Goal: Information Seeking & Learning: Find specific page/section

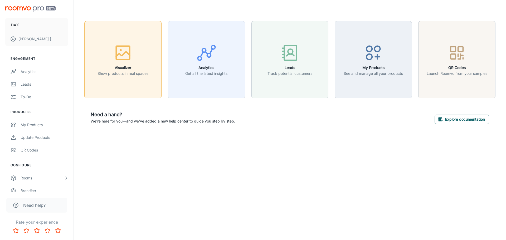
click at [121, 50] on circle "button" at bounding box center [121, 50] width 2 height 2
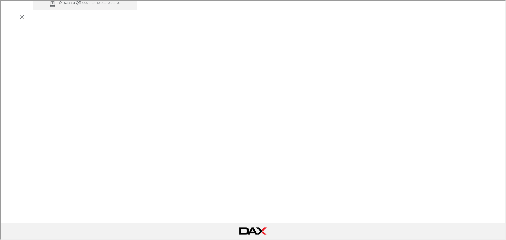
scroll to position [132, 0]
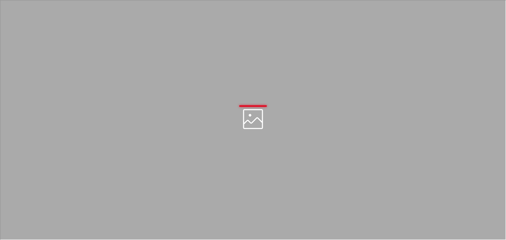
scroll to position [0, 0]
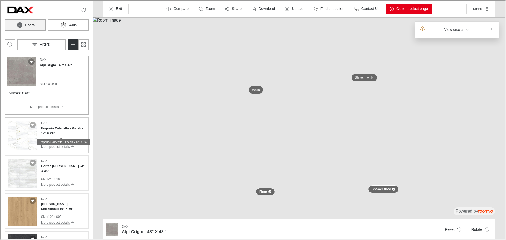
click at [65, 134] on h4 "Emporio Calacatta - Polish - 12" X 24"" at bounding box center [63, 129] width 44 height 9
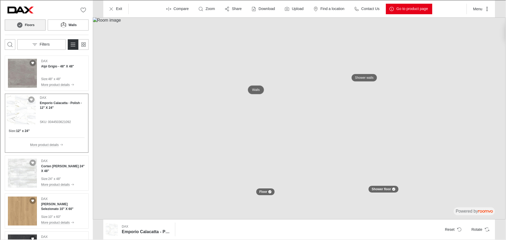
click at [256, 89] on p "Walls" at bounding box center [256, 89] width 8 height 4
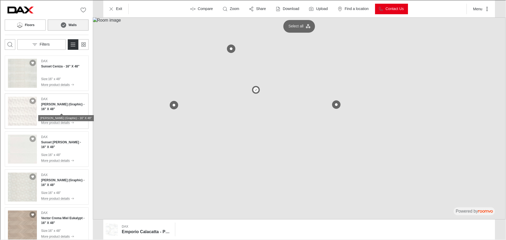
click at [56, 106] on h4 "[PERSON_NAME] (Graphic) - 16" X 48"" at bounding box center [63, 105] width 44 height 9
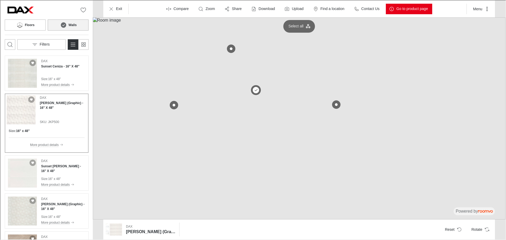
click at [255, 90] on button at bounding box center [255, 89] width 11 height 11
click at [230, 47] on button at bounding box center [230, 48] width 11 height 11
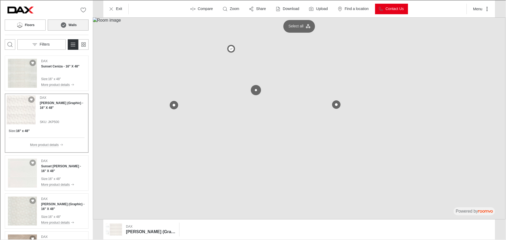
click at [257, 90] on button at bounding box center [255, 89] width 11 height 11
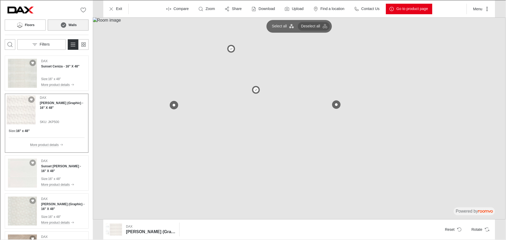
click at [312, 26] on p "Deselect all" at bounding box center [309, 25] width 19 height 5
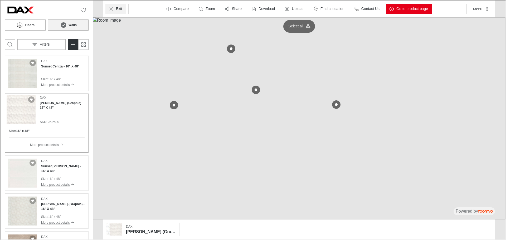
click at [113, 4] on button "Exit" at bounding box center [115, 8] width 21 height 11
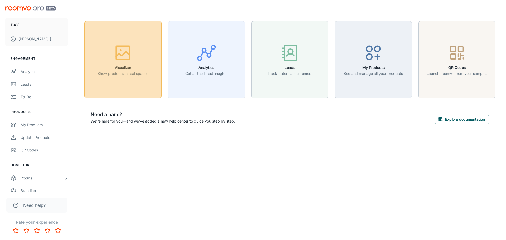
click at [138, 60] on div "button" at bounding box center [122, 54] width 51 height 22
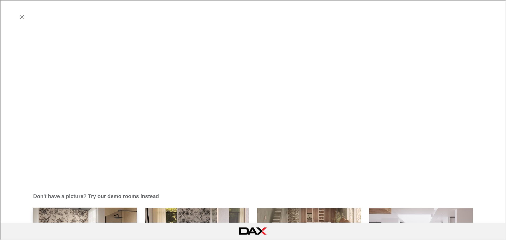
scroll to position [154, 0]
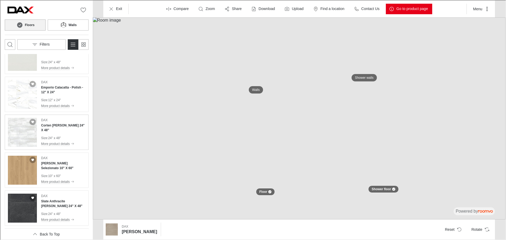
scroll to position [184, 0]
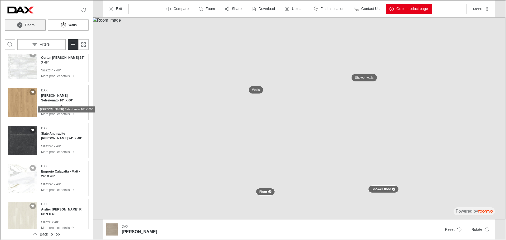
click at [50, 101] on h4 "[PERSON_NAME] Selezionato 10" X 60"" at bounding box center [63, 97] width 44 height 9
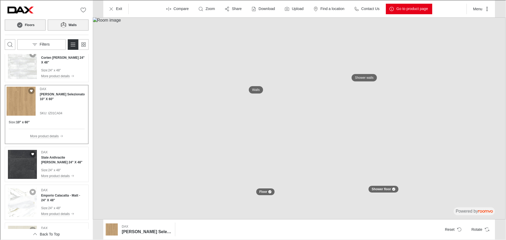
click at [63, 26] on icon at bounding box center [63, 24] width 8 height 6
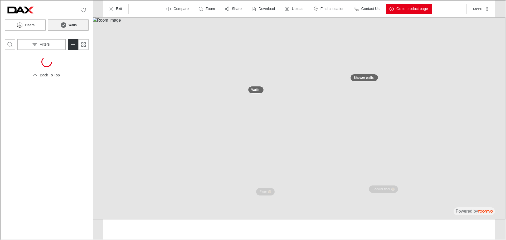
scroll to position [0, 0]
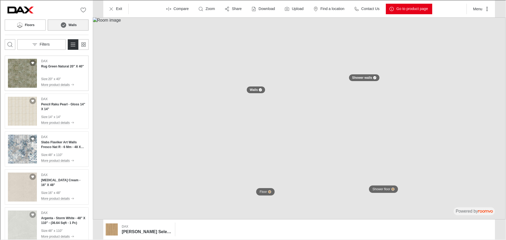
click at [53, 69] on div "DAX Rug Green Natural 20" X 40" Size : 20" x 40" More product details" at bounding box center [62, 72] width 43 height 29
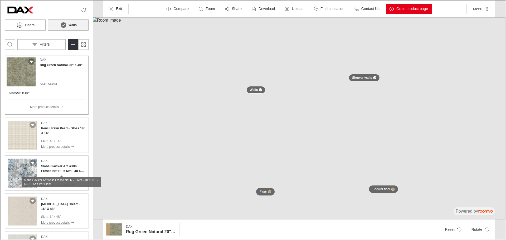
click at [58, 169] on h4 "Slabs Flaviker Art Walls Fresco Nat R - 6 Mm - 48 X 110 - (36.16 Sqft Per Slab)" at bounding box center [63, 167] width 44 height 9
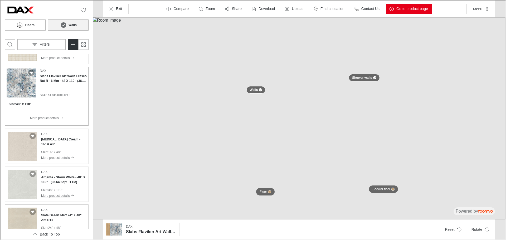
scroll to position [105, 0]
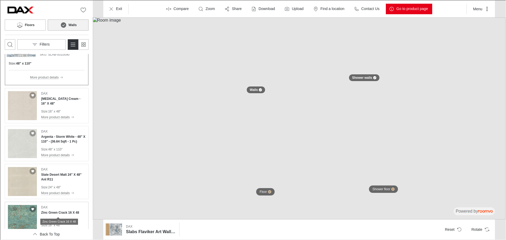
click at [60, 212] on h4 "Zinc Green Crack 16 X 48" at bounding box center [60, 212] width 38 height 5
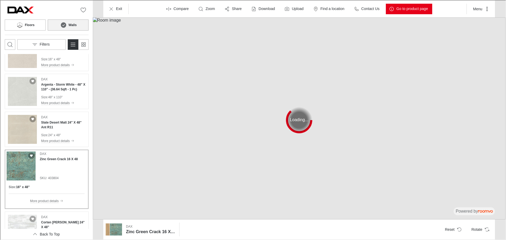
scroll to position [184, 0]
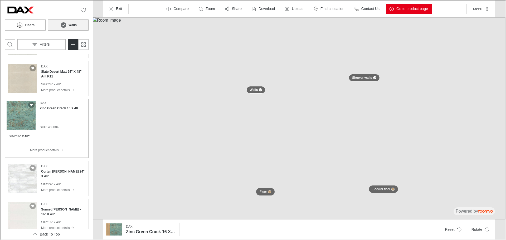
click at [55, 148] on p "More product details" at bounding box center [44, 149] width 29 height 5
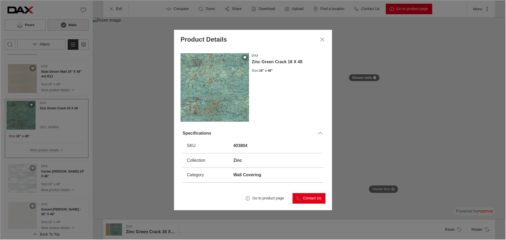
click at [407, 106] on div "Product Details DAX Zinc Green Crack 16 X 48 Size : 16" x 48" Specifications SK…" at bounding box center [252, 119] width 505 height 239
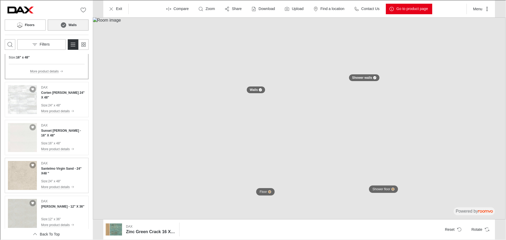
scroll to position [263, 0]
click at [54, 175] on div "[PERSON_NAME] Virgin Sand - 24" X48 " Size : 24" x 48" More product details" at bounding box center [63, 174] width 44 height 29
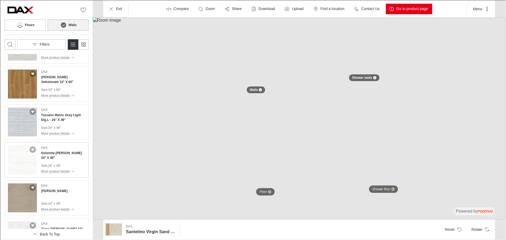
scroll to position [474, 0]
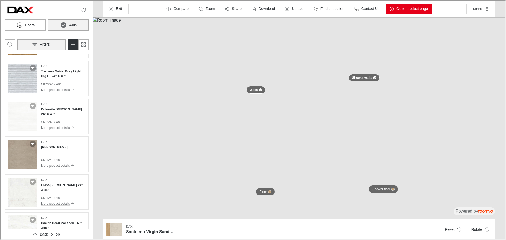
click at [59, 43] on button "Filters" at bounding box center [41, 44] width 48 height 11
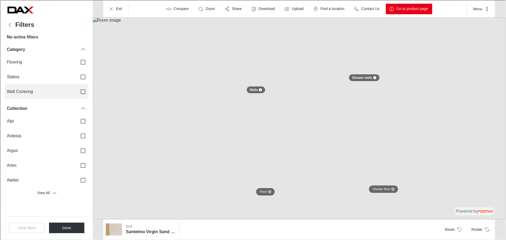
click at [82, 91] on input "Wall Covering" at bounding box center [82, 91] width 11 height 11
checkbox input "true"
click at [71, 228] on button "Done" at bounding box center [66, 227] width 36 height 11
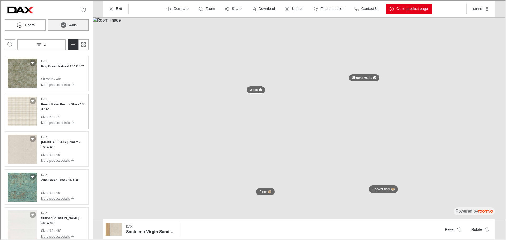
click at [62, 111] on h4 "Pencil Raku Pearl - Gloss 14" X 14"" at bounding box center [63, 105] width 44 height 9
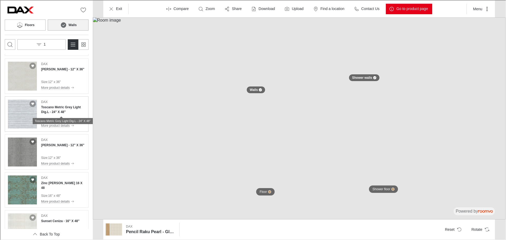
click at [57, 108] on h4 "Toscano Metric Grey Light Dig.L - 24" X 48"" at bounding box center [63, 108] width 44 height 9
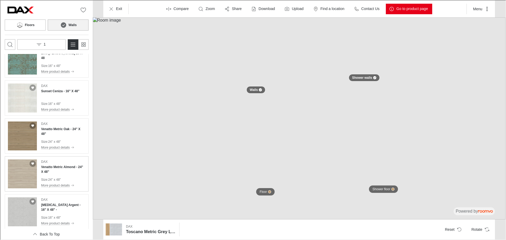
scroll to position [345, 0]
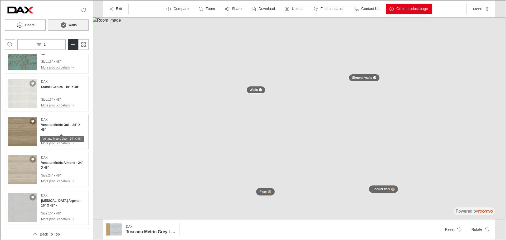
click at [64, 128] on h4 "Venatto Metric Oak - 24" X 48"" at bounding box center [63, 126] width 44 height 9
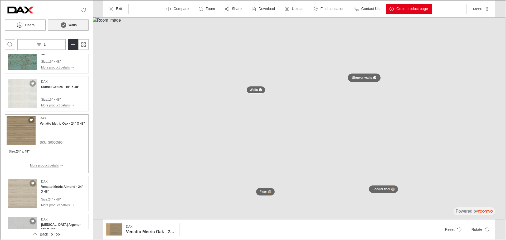
click at [373, 78] on div at bounding box center [374, 77] width 3 height 3
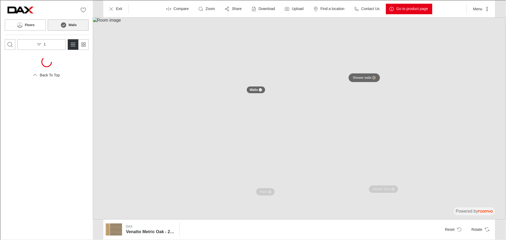
scroll to position [0, 0]
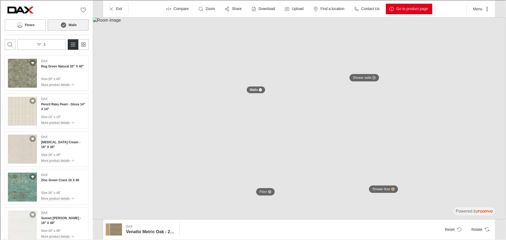
click at [264, 89] on button "Walls" at bounding box center [255, 89] width 19 height 7
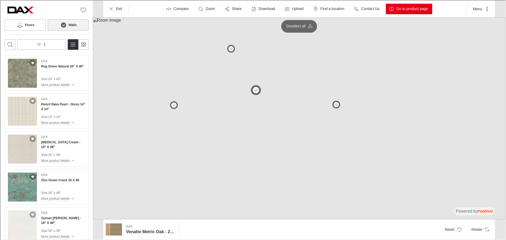
click at [255, 90] on button at bounding box center [255, 89] width 11 height 11
click at [71, 67] on h4 "Rug Green Natural 20" X 40"" at bounding box center [62, 66] width 43 height 5
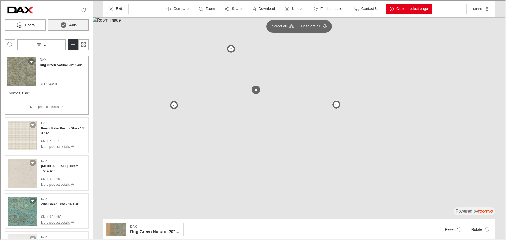
click at [261, 207] on img at bounding box center [298, 118] width 413 height 202
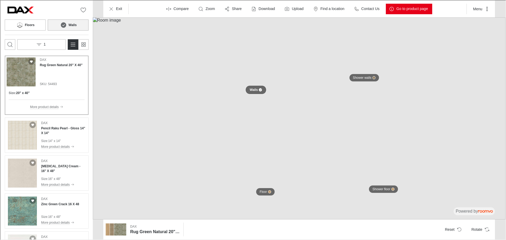
click at [257, 87] on button "Walls" at bounding box center [255, 89] width 21 height 9
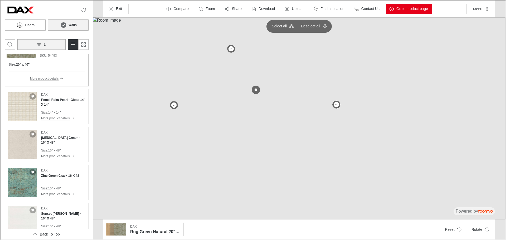
scroll to position [26, 0]
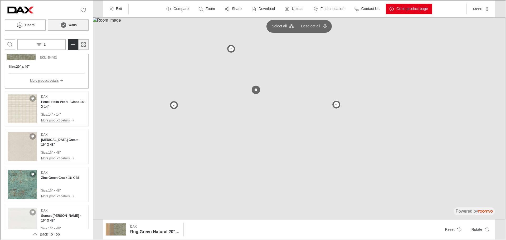
click at [84, 43] on rect "Switch to simple view" at bounding box center [84, 43] width 2 height 2
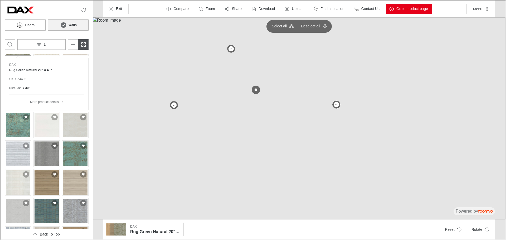
click at [84, 43] on rect "Switch to simple view" at bounding box center [84, 43] width 2 height 2
click at [55, 46] on button "1" at bounding box center [41, 44] width 48 height 11
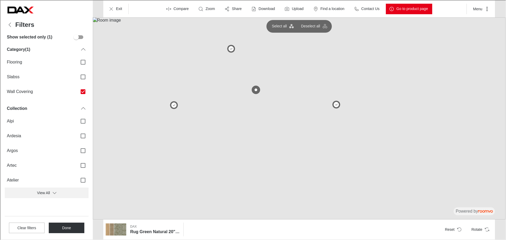
click at [49, 191] on button "View All" at bounding box center [46, 192] width 84 height 11
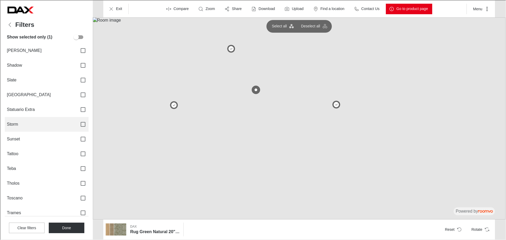
scroll to position [790, 0]
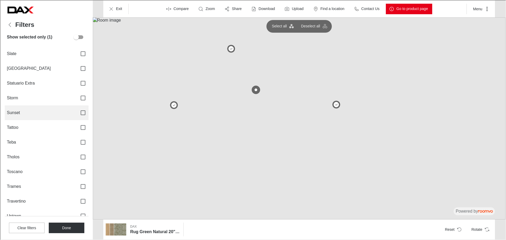
click at [79, 111] on input "Sunset" at bounding box center [82, 112] width 11 height 11
checkbox input "true"
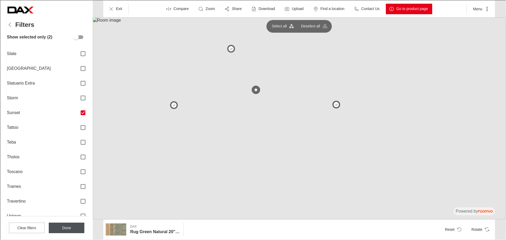
click at [74, 230] on button "Done" at bounding box center [66, 227] width 36 height 11
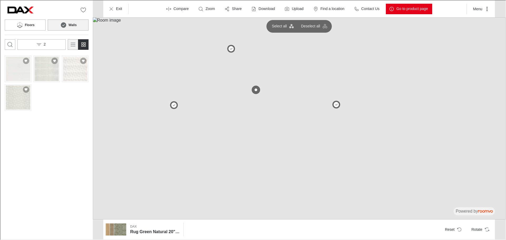
click at [75, 42] on icon "Switch to detail view" at bounding box center [72, 44] width 6 height 6
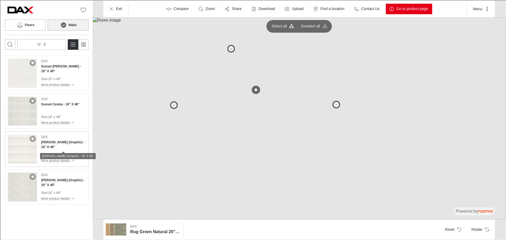
click at [57, 145] on h4 "[PERSON_NAME] (Graphic) - 16" X 48"" at bounding box center [63, 143] width 44 height 9
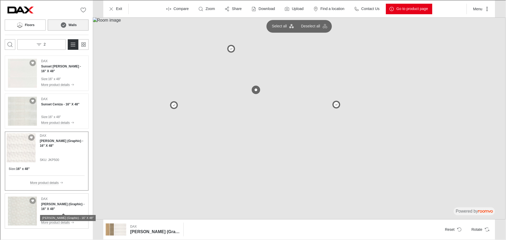
click at [63, 209] on h4 "[PERSON_NAME] (Graphic) - 16" X 48"" at bounding box center [63, 205] width 44 height 9
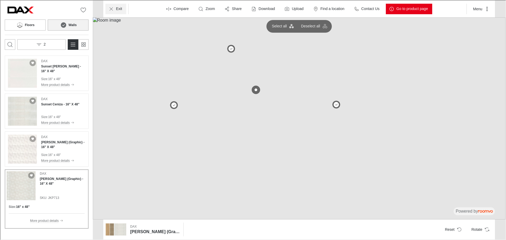
click at [121, 9] on button "Exit" at bounding box center [115, 8] width 21 height 11
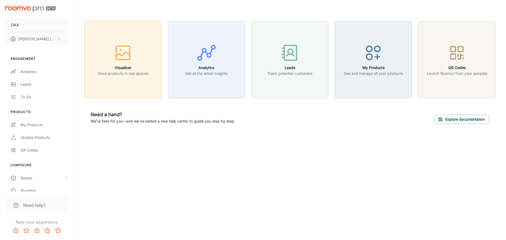
click at [121, 60] on rect "button" at bounding box center [123, 53] width 14 height 14
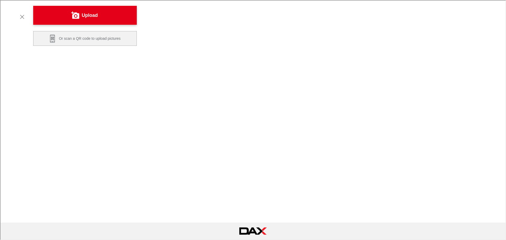
scroll to position [132, 0]
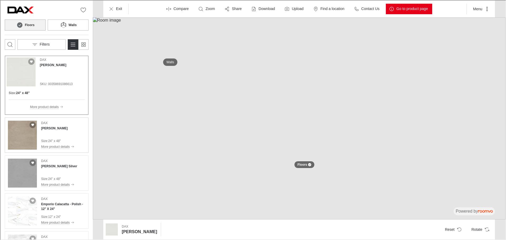
click at [58, 128] on div "[PERSON_NAME] [PERSON_NAME]" at bounding box center [57, 125] width 33 height 10
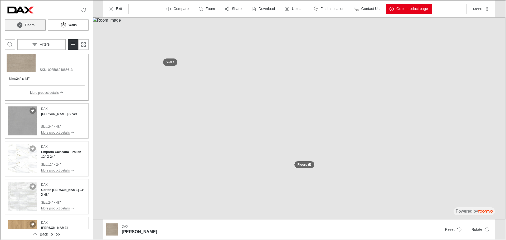
scroll to position [53, 0]
click at [60, 117] on div "[PERSON_NAME] Silver Size : 24" x 48" More product details" at bounding box center [59, 119] width 36 height 29
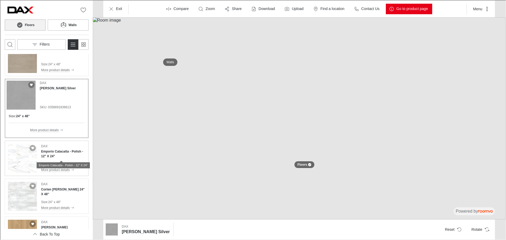
click at [53, 151] on h4 "Emporio Calacatta - Polish - 12" X 24"" at bounding box center [63, 153] width 44 height 9
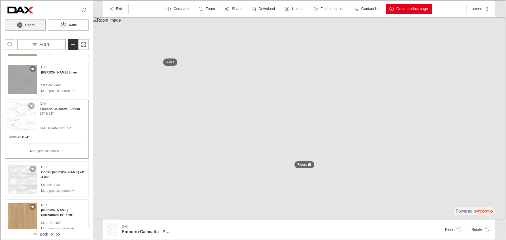
scroll to position [105, 0]
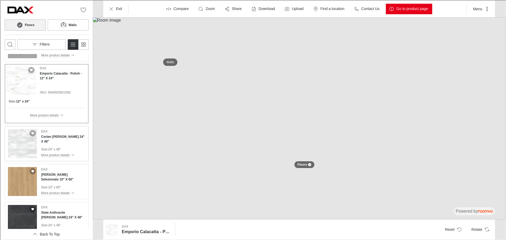
click at [64, 139] on div "[PERSON_NAME] [PERSON_NAME] 24" X 48" Size : 24" x 48" More product details" at bounding box center [63, 143] width 44 height 29
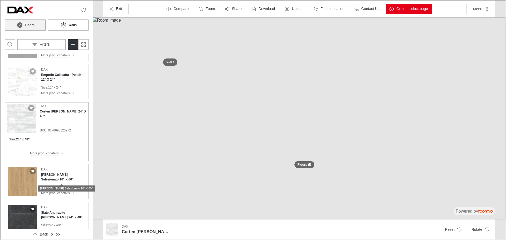
click at [58, 179] on h4 "[PERSON_NAME] Selezionato 10" X 60"" at bounding box center [63, 176] width 44 height 9
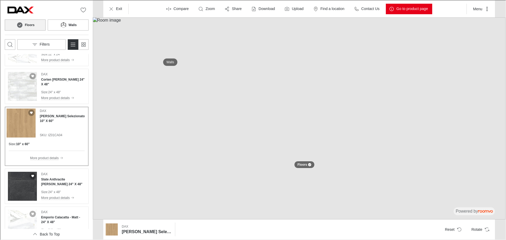
scroll to position [211, 0]
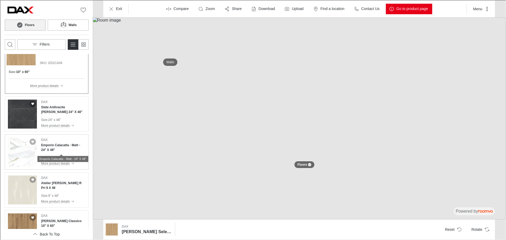
click at [58, 147] on h4 "Emporio Calacatta - Matt - 24" X 48"" at bounding box center [63, 146] width 44 height 9
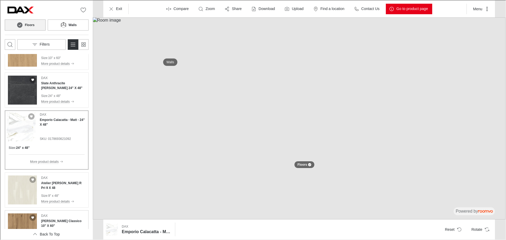
scroll to position [263, 0]
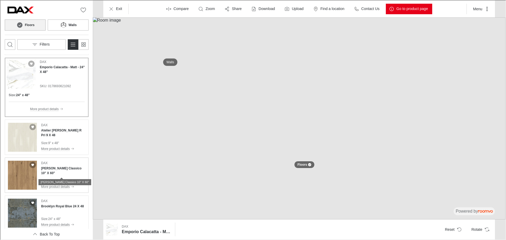
click at [51, 167] on h4 "[PERSON_NAME] Classico 10" X 60"" at bounding box center [63, 169] width 44 height 9
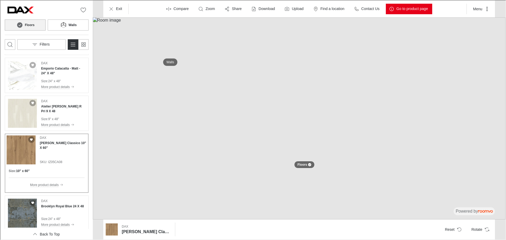
scroll to position [395, 0]
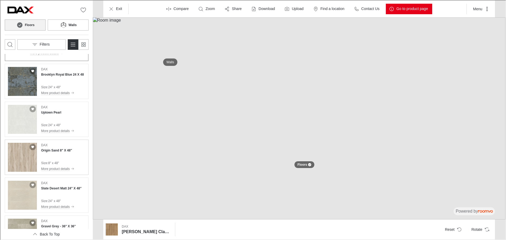
click at [71, 154] on div "DAX Origin Sand 8" X 48" Size : 8" x 48" More product details" at bounding box center [57, 156] width 33 height 29
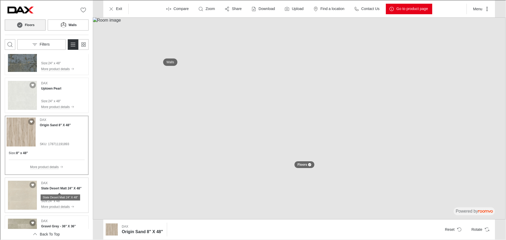
click at [60, 189] on h4 "Slate Desert Matt 24" X 48"" at bounding box center [61, 188] width 40 height 5
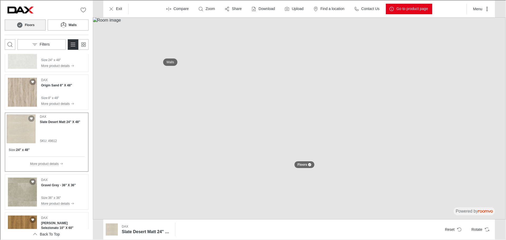
scroll to position [501, 0]
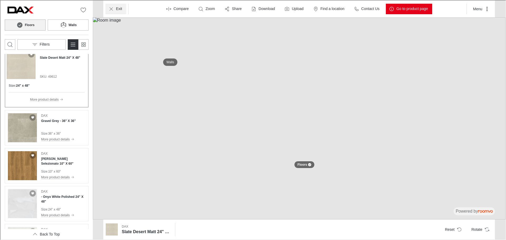
click at [113, 10] on icon "Exit" at bounding box center [110, 8] width 5 height 5
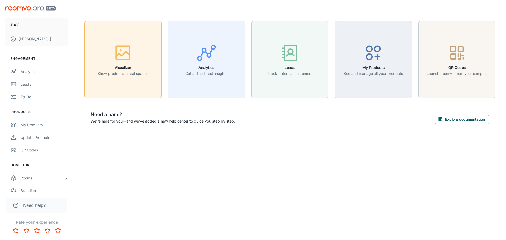
click at [146, 51] on div "button" at bounding box center [122, 54] width 51 height 22
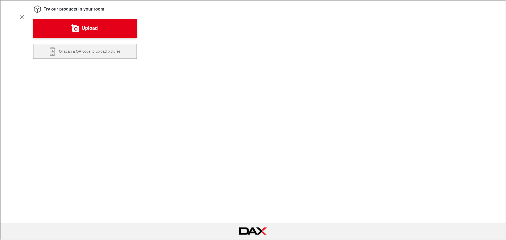
scroll to position [105, 0]
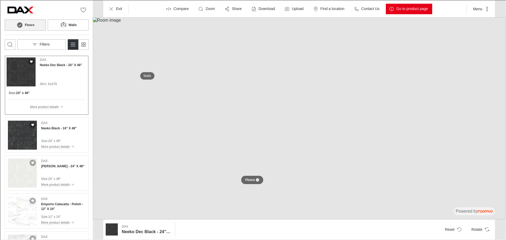
click at [255, 178] on div at bounding box center [256, 179] width 3 height 3
click at [257, 178] on button "Floors" at bounding box center [252, 179] width 22 height 9
click at [251, 180] on p "Floors" at bounding box center [250, 179] width 10 height 4
click at [183, 10] on p "Compare" at bounding box center [180, 8] width 15 height 5
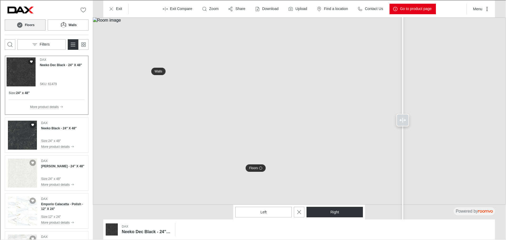
drag, startPoint x: 302, startPoint y: 121, endPoint x: 355, endPoint y: 127, distance: 53.0
click at [408, 124] on div at bounding box center [402, 119] width 13 height 13
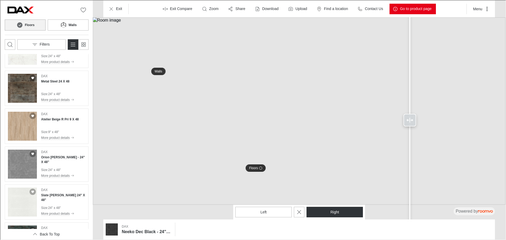
scroll to position [1871, 0]
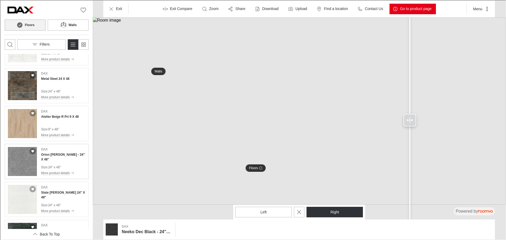
click at [58, 163] on div "DAX Orion [PERSON_NAME] - 24" X 48" Size : 24" x 48" More product details" at bounding box center [63, 161] width 44 height 29
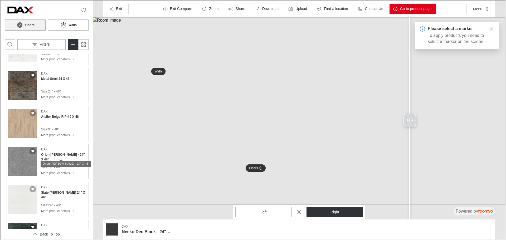
click at [54, 156] on h4 "Orion [PERSON_NAME] - 24" X 48"" at bounding box center [63, 156] width 44 height 9
click at [22, 161] on img "Product catalog" at bounding box center [21, 161] width 29 height 29
drag, startPoint x: 412, startPoint y: 119, endPoint x: 197, endPoint y: 131, distance: 215.1
click at [197, 131] on div at bounding box center [197, 119] width 8 height 239
click at [52, 158] on div "DAX Orion [PERSON_NAME] - 24" X 48" Size : 24" x 48" More product details" at bounding box center [63, 161] width 44 height 29
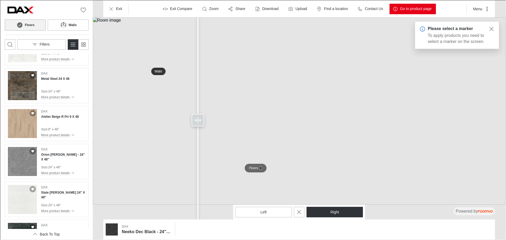
click at [261, 169] on button "Floors" at bounding box center [255, 167] width 22 height 9
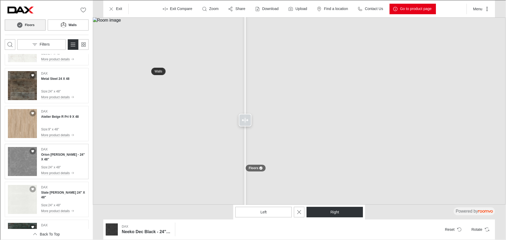
click at [47, 159] on div "DAX Orion [PERSON_NAME] - 24" X 48" Size : 24" x 48" More product details" at bounding box center [63, 161] width 44 height 29
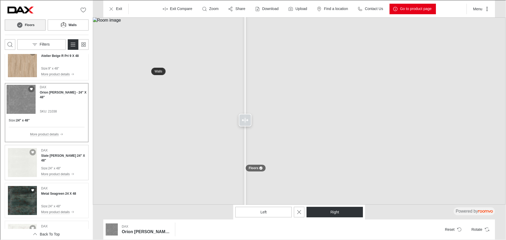
scroll to position [1979, 0]
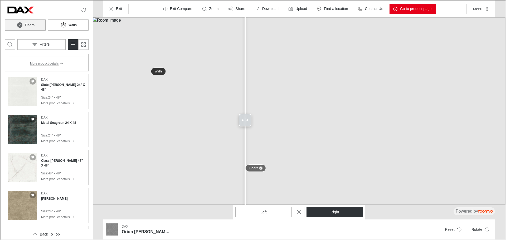
click at [58, 167] on div "DAX Class [PERSON_NAME] 48" X 48" Size : 48" x 48" More product details" at bounding box center [63, 167] width 44 height 29
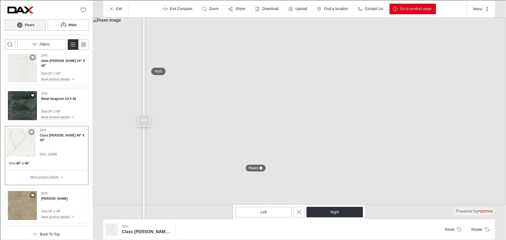
drag, startPoint x: 246, startPoint y: 121, endPoint x: 162, endPoint y: 112, distance: 85.3
click at [143, 131] on div at bounding box center [143, 119] width 8 height 239
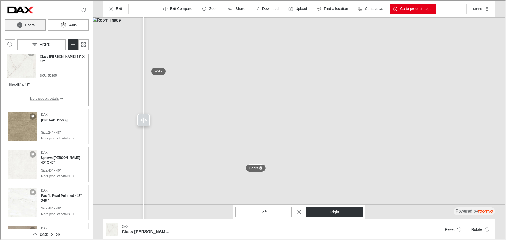
scroll to position [2058, 0]
click at [49, 127] on div "DAX [PERSON_NAME] Size : 24" x 48" More product details" at bounding box center [57, 125] width 33 height 29
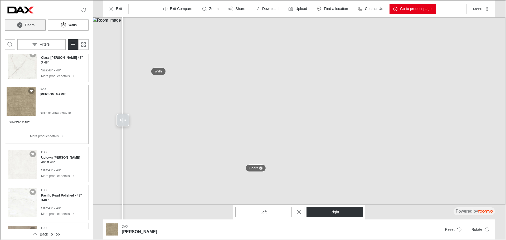
drag, startPoint x: 142, startPoint y: 119, endPoint x: 101, endPoint y: 123, distance: 40.8
click at [116, 123] on div at bounding box center [122, 119] width 13 height 13
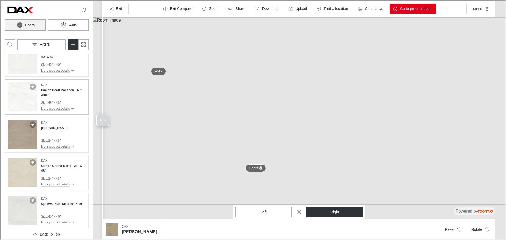
click at [49, 98] on div "DAX Pacific Pearl Polished - 48" X48 " Size : 48" x 48" More product details" at bounding box center [63, 96] width 44 height 29
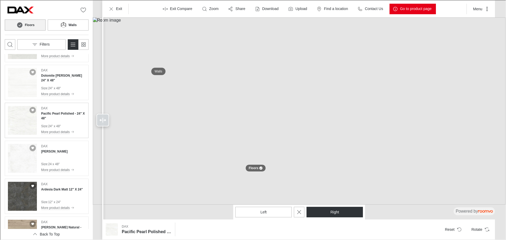
scroll to position [2350, 0]
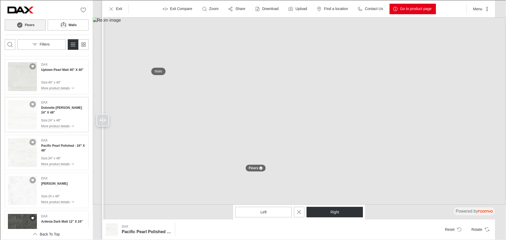
drag, startPoint x: 65, startPoint y: 94, endPoint x: 55, endPoint y: 105, distance: 14.4
click at [55, 106] on h4 "Dolomite [PERSON_NAME] 24" X 48"" at bounding box center [63, 109] width 44 height 9
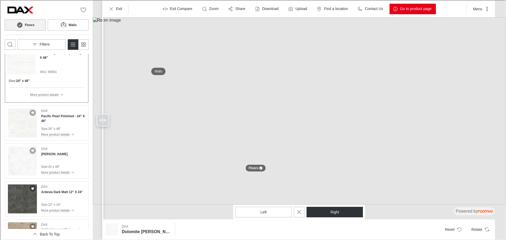
scroll to position [2405, 0]
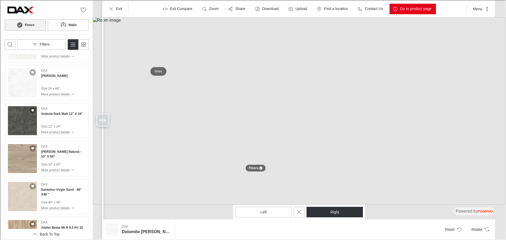
click at [154, 70] on button "Walls" at bounding box center [158, 70] width 17 height 9
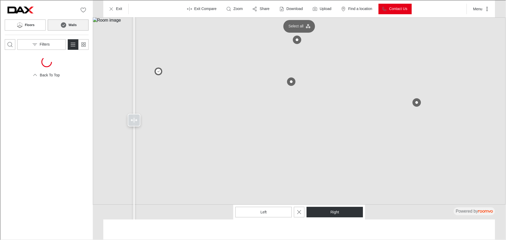
scroll to position [0, 0]
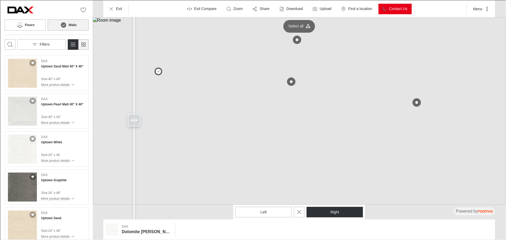
click at [84, 46] on icon "Switch to simple view" at bounding box center [83, 44] width 6 height 6
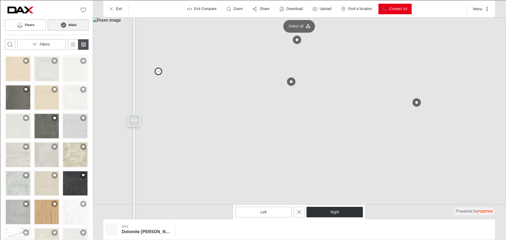
click at [81, 42] on rect "Switch to simple view" at bounding box center [82, 43] width 2 height 2
click at [73, 44] on icon "Switch to detail view" at bounding box center [72, 44] width 6 height 6
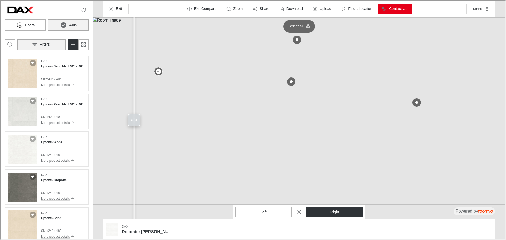
click at [54, 44] on button "Filters" at bounding box center [41, 44] width 48 height 11
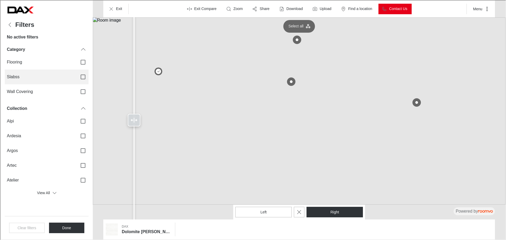
click at [79, 76] on input "Slabss" at bounding box center [82, 76] width 11 height 11
checkbox input "true"
click at [70, 231] on button "Done" at bounding box center [66, 227] width 36 height 11
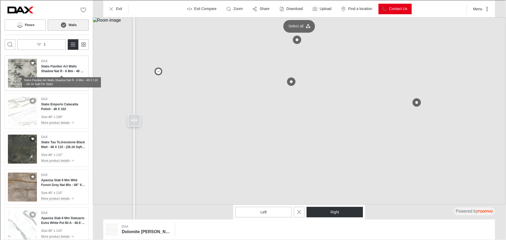
click at [67, 69] on h4 "Slabs Flaviker Art Walls Shadow Nat R - 6 Mm - 48 X 110 - (36.16 Sqft Per Slab)" at bounding box center [63, 68] width 44 height 9
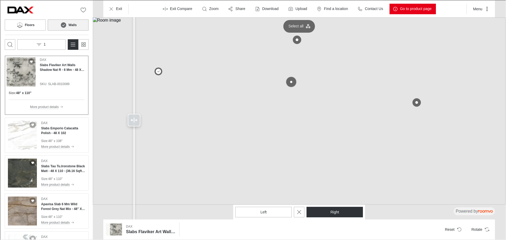
click at [292, 80] on button at bounding box center [290, 81] width 11 height 11
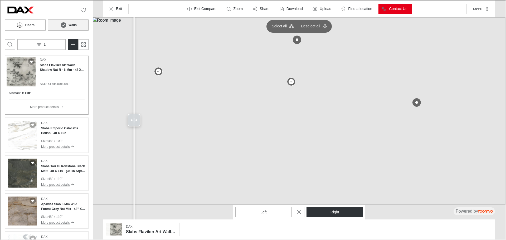
click at [55, 72] on div "DAX Slabs Flaviker Art Walls Shadow Nat R - 6 Mm - 48 X 110 - (36.16 Sqft Per S…" at bounding box center [62, 71] width 47 height 29
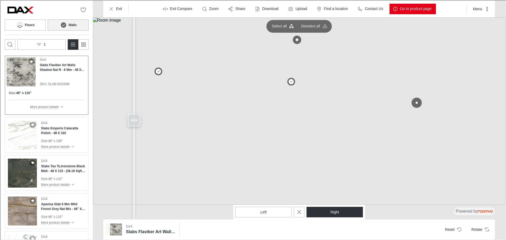
click at [420, 100] on button at bounding box center [416, 102] width 11 height 11
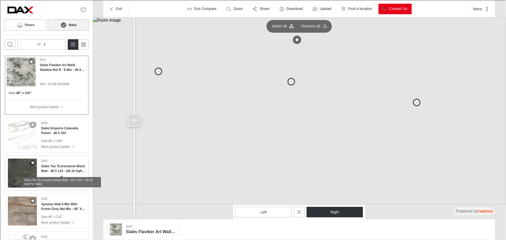
click at [58, 168] on h4 "Slabs Tau Tu.Ironstone Black Matt - 48 X 110 - (36.16 Sqft Per Slab)" at bounding box center [63, 167] width 44 height 9
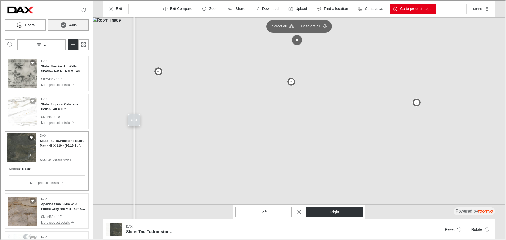
click at [294, 39] on button at bounding box center [296, 39] width 11 height 11
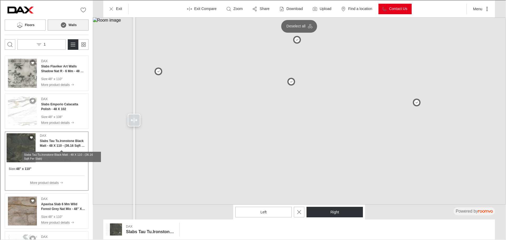
click at [67, 143] on h4 "Slabs Tau Tu.Ironstone Black Matt - 48 X 110 - (36.16 Sqft Per Slab)" at bounding box center [62, 142] width 47 height 9
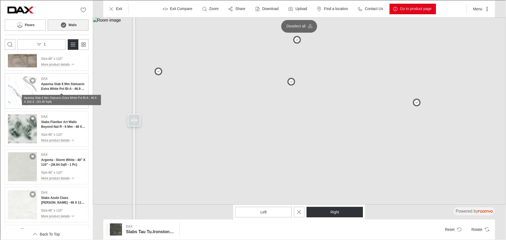
click at [46, 87] on h4 "Apavisa Slab 6 Mm Statuario Extra White Pol Bl-A - 46.9 X 102.3 - (33.38 Sqft)" at bounding box center [63, 85] width 44 height 9
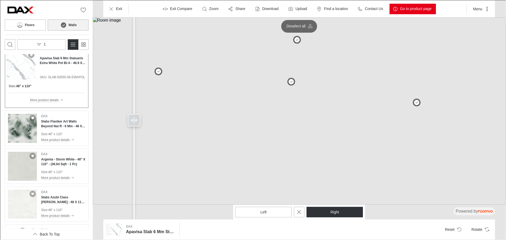
scroll to position [187, 0]
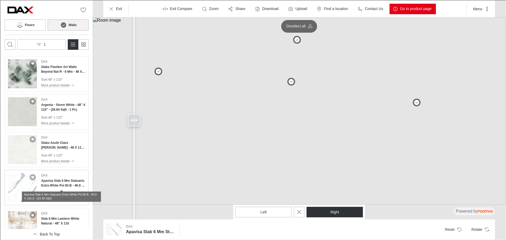
click at [55, 182] on h4 "Apavisa Slab 6 Mm Statuario Extra White Pol Bl-B - 46.9 X 102.3 - (33.38 Sqft)" at bounding box center [63, 182] width 44 height 9
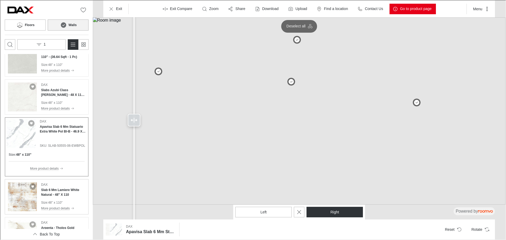
scroll to position [321, 0]
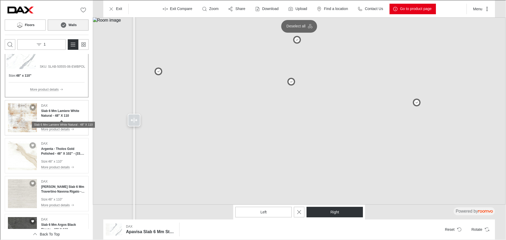
click at [52, 113] on h4 "Slab 6 Mm Lamiere White Natural - 48" X 110" at bounding box center [63, 112] width 44 height 9
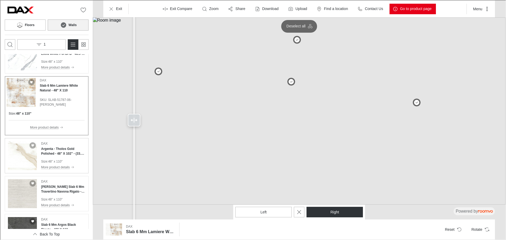
scroll to position [374, 0]
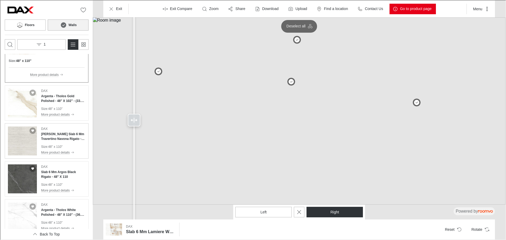
click at [61, 141] on div "DAX Apavisa Slab 6 Mm Travertino Navona Rigato - 48" X 110 Size : 48" x 110" Mo…" at bounding box center [63, 140] width 44 height 29
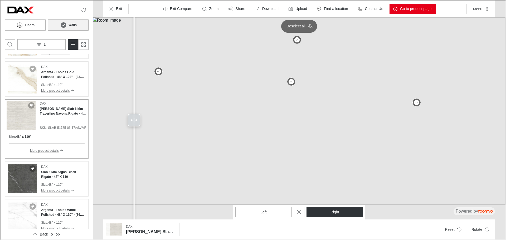
click at [53, 149] on p "More product details" at bounding box center [44, 150] width 29 height 5
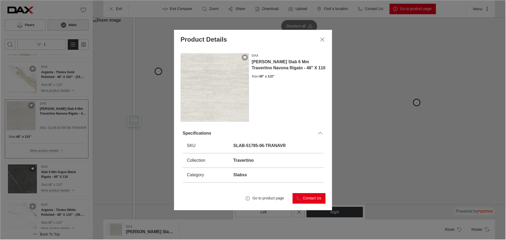
click at [324, 126] on div "DAX Apavisa Slab 6 Mm Travertino Navona Rigato - 48" X 110 Size : 48" x 110" Sp…" at bounding box center [252, 117] width 145 height 129
click at [323, 133] on icon at bounding box center [319, 133] width 6 height 6
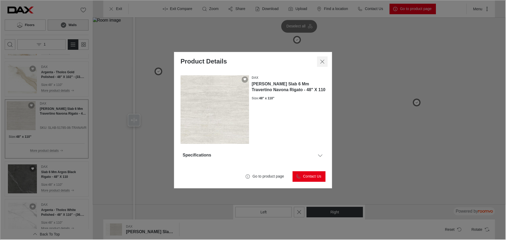
click at [321, 66] on button "Close dialog" at bounding box center [321, 61] width 11 height 11
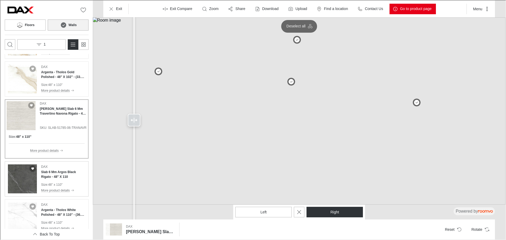
click at [58, 180] on div "DAX Slab 6 Mm Argos Black Rigato - 48" X 110 Size : 48" x 110" More product det…" at bounding box center [63, 178] width 44 height 29
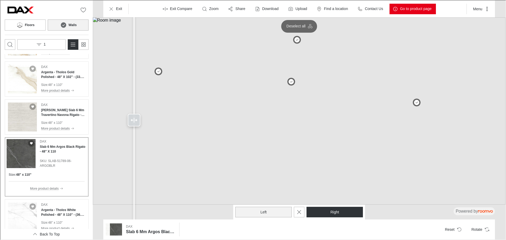
click at [271, 211] on button "Left" at bounding box center [263, 211] width 56 height 11
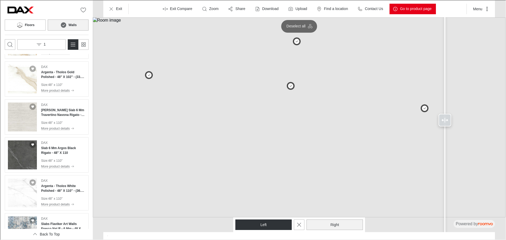
click at [343, 225] on button "Right" at bounding box center [334, 224] width 56 height 11
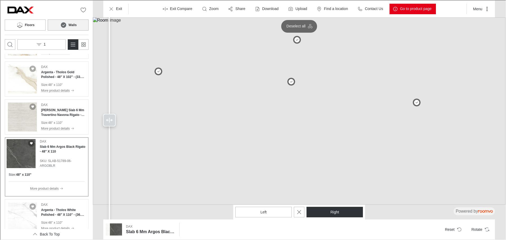
drag, startPoint x: 134, startPoint y: 123, endPoint x: 76, endPoint y: 151, distance: 64.8
click at [108, 127] on div at bounding box center [109, 119] width 8 height 239
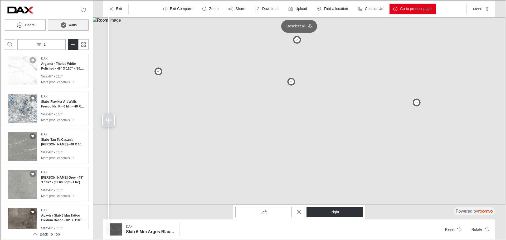
scroll to position [534, 0]
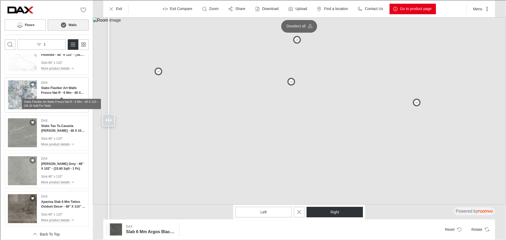
click at [57, 94] on h4 "Slabs Flaviker Art Walls Fresco Nat R - 6 Mm - 48 X 110 - (36.16 Sqft Per Slab)" at bounding box center [63, 89] width 44 height 9
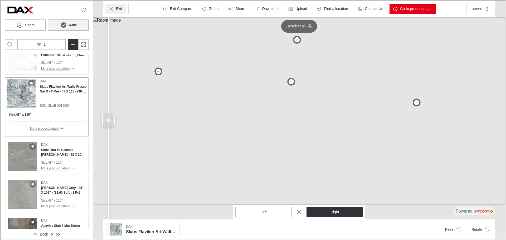
click at [119, 8] on p "Exit" at bounding box center [118, 8] width 6 height 5
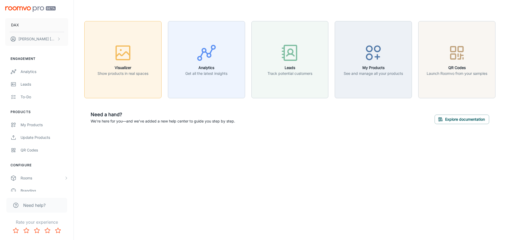
click at [110, 60] on div "button" at bounding box center [122, 54] width 51 height 22
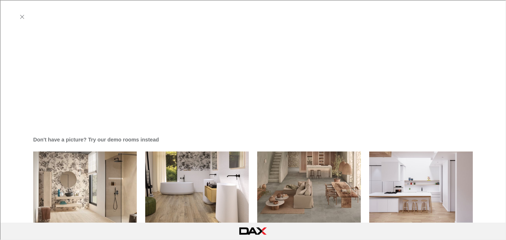
scroll to position [211, 0]
click at [409, 150] on img "Minimalist Kitchen" at bounding box center [421, 189] width 105 height 79
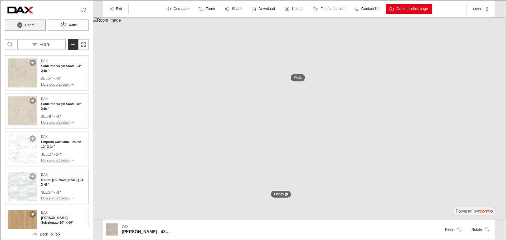
scroll to position [158, 0]
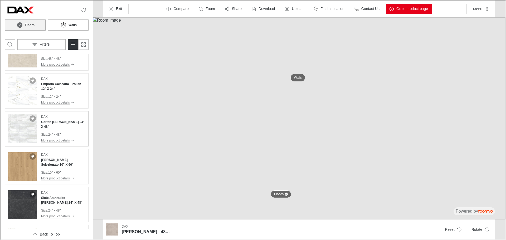
click at [69, 131] on div "[PERSON_NAME] [PERSON_NAME] 24" X 48" Size : 24" x 48" More product details" at bounding box center [63, 128] width 44 height 29
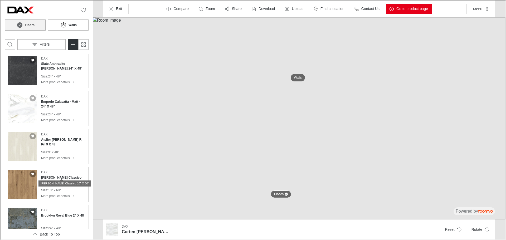
scroll to position [398, 0]
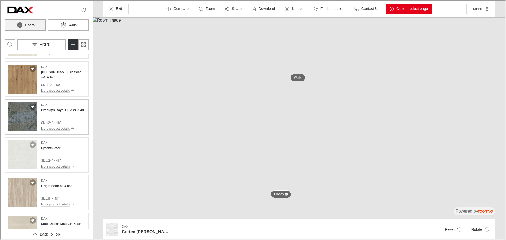
click at [58, 106] on div "DAX Brooklyn Royal Blue 24 X 48" at bounding box center [62, 107] width 43 height 10
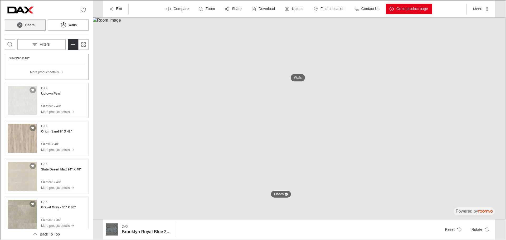
scroll to position [453, 0]
click at [53, 171] on div "DAX Slate Desert Matt 24" X 48" Size : 24" x 48" More product details" at bounding box center [61, 175] width 40 height 29
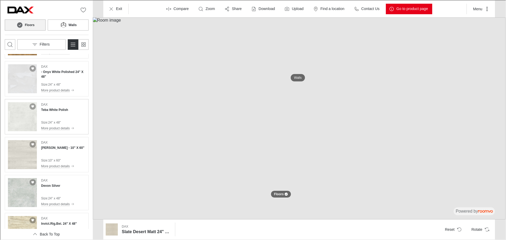
click at [58, 110] on h4 "Teba White Polish" at bounding box center [54, 109] width 27 height 5
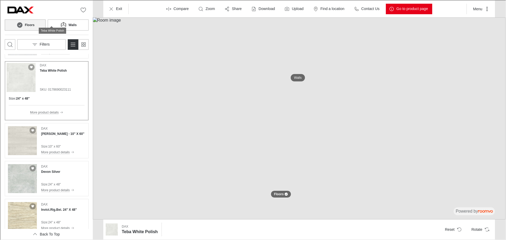
scroll to position [745, 0]
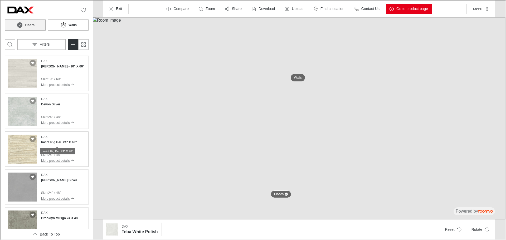
click at [60, 144] on h4 "Invict.Rig.Bei. 24" X 48"" at bounding box center [59, 141] width 36 height 5
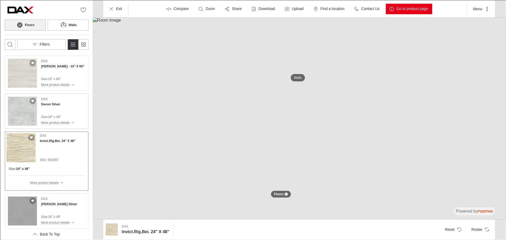
click at [57, 110] on div "DAX Devon Silver Size : 24" x 48" More product details" at bounding box center [57, 110] width 33 height 29
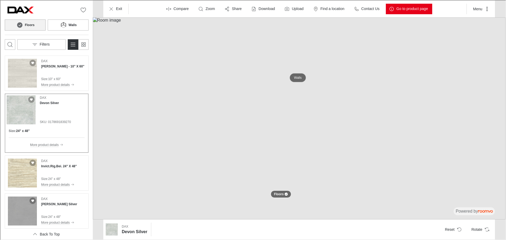
click at [296, 76] on p "Walls" at bounding box center [298, 77] width 8 height 4
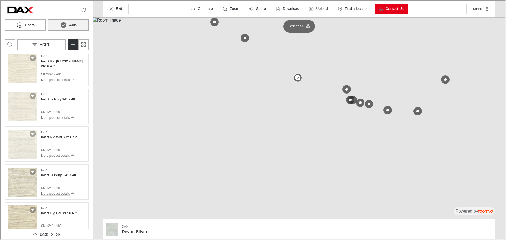
scroll to position [79, 0]
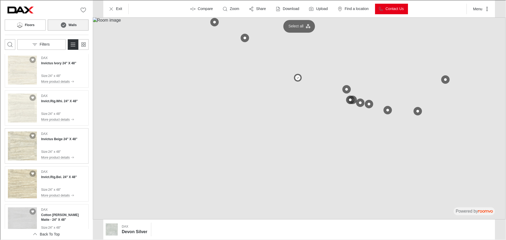
click at [48, 142] on div "DAX Invictus Beige 24" X 48" Size : 24" x 48" More product details" at bounding box center [59, 145] width 36 height 29
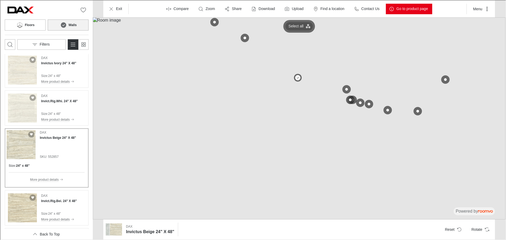
click at [297, 24] on p "Select all" at bounding box center [295, 25] width 15 height 5
click at [213, 23] on button at bounding box center [214, 22] width 11 height 11
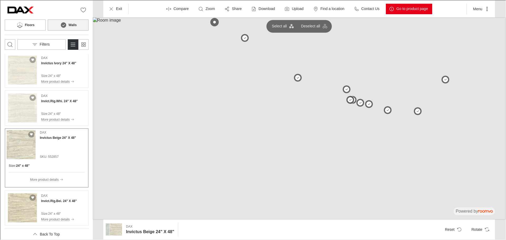
click at [46, 140] on div "DAX Invictus Beige 24" X 48" SKU: 552857" at bounding box center [57, 144] width 36 height 29
click at [386, 113] on button at bounding box center [387, 110] width 11 height 11
click at [420, 112] on button at bounding box center [417, 111] width 11 height 11
click at [445, 80] on button at bounding box center [445, 79] width 11 height 11
click at [57, 139] on h4 "Invictus Beige 24" X 48"" at bounding box center [57, 137] width 36 height 5
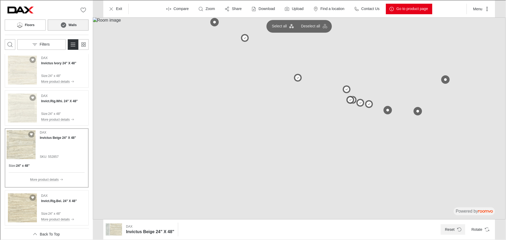
click at [461, 226] on icon "Reset product" at bounding box center [458, 228] width 5 height 5
click at [419, 110] on button at bounding box center [417, 111] width 11 height 11
click at [443, 81] on button at bounding box center [445, 79] width 8 height 8
click at [386, 111] on button at bounding box center [387, 110] width 11 height 11
click at [458, 228] on icon "Reset product" at bounding box center [458, 228] width 5 height 5
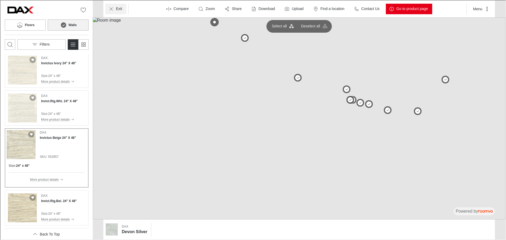
click at [112, 4] on button "Exit" at bounding box center [115, 8] width 21 height 11
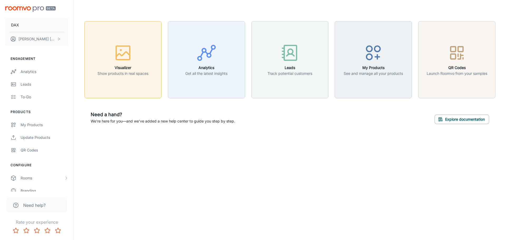
click at [125, 46] on rect "button" at bounding box center [123, 53] width 14 height 14
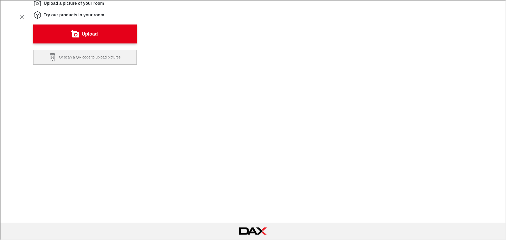
scroll to position [105, 0]
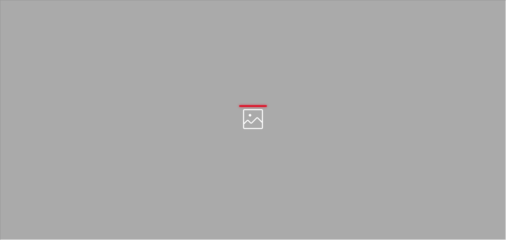
scroll to position [0, 0]
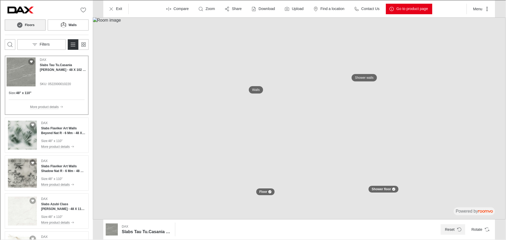
click at [447, 227] on button "Reset" at bounding box center [452, 229] width 25 height 11
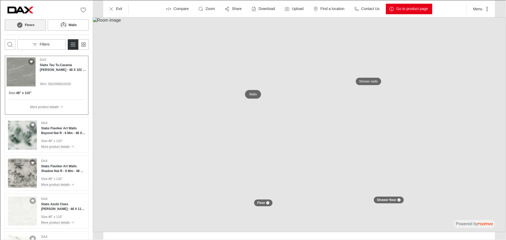
click at [251, 95] on p "Walls" at bounding box center [253, 94] width 8 height 4
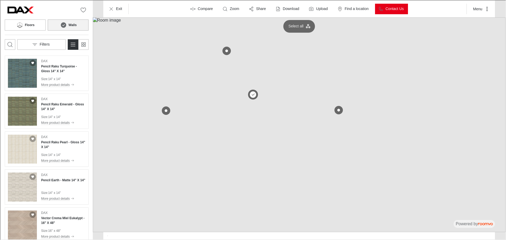
click at [253, 93] on button at bounding box center [252, 94] width 11 height 11
click at [227, 50] on button at bounding box center [226, 50] width 11 height 11
click at [336, 109] on button at bounding box center [338, 110] width 11 height 11
click at [164, 111] on button at bounding box center [165, 110] width 11 height 11
click at [72, 44] on icon "Switch to detail view" at bounding box center [72, 44] width 6 height 6
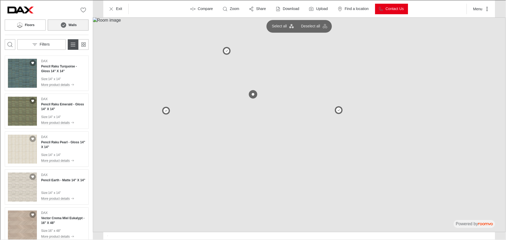
click at [69, 45] on button "Switch to detail view" at bounding box center [72, 44] width 11 height 11
click at [46, 46] on p "Filters" at bounding box center [44, 43] width 10 height 5
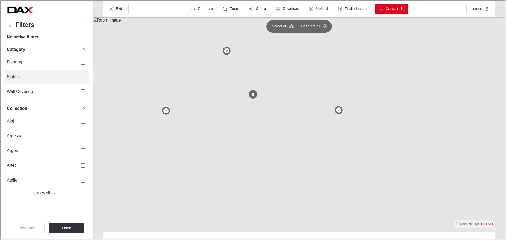
click at [81, 77] on input "Slabss" at bounding box center [82, 76] width 11 height 11
checkbox input "true"
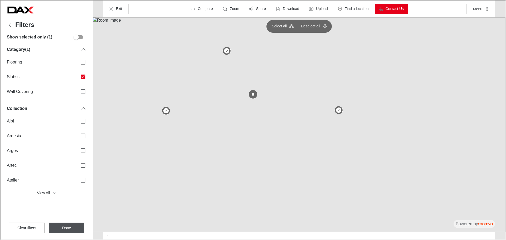
click at [67, 228] on button "Done" at bounding box center [66, 227] width 36 height 11
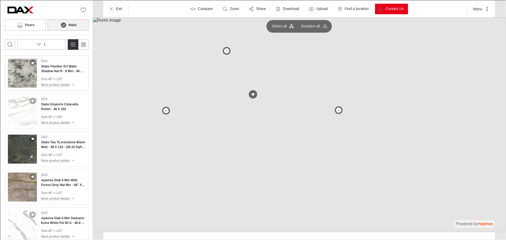
click at [59, 82] on p "More product details" at bounding box center [55, 84] width 29 height 5
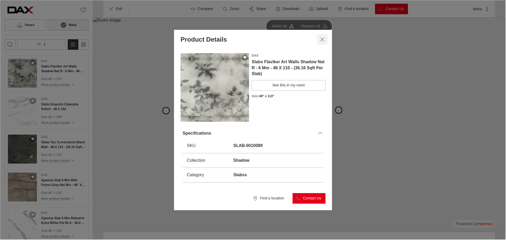
click at [325, 37] on button "Close dialog" at bounding box center [321, 39] width 11 height 11
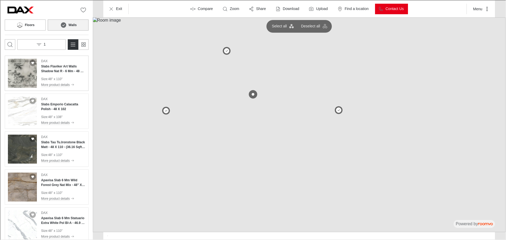
click at [62, 74] on div "DAX Slabs Flaviker Art Walls Shadow Nat R - 6 Mm - 48 X 110 - (36.16 Sqft Per S…" at bounding box center [63, 72] width 44 height 29
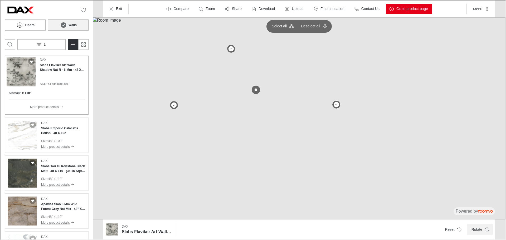
click at [486, 229] on icon "Rotate Surface" at bounding box center [486, 228] width 5 height 5
click at [487, 226] on icon "Rotate Surface" at bounding box center [486, 228] width 5 height 5
click at [59, 169] on h4 "Slabs Tau Tu.Ironstone Black Matt - 48 X 110 - (36.16 Sqft Per Slab)" at bounding box center [63, 167] width 44 height 9
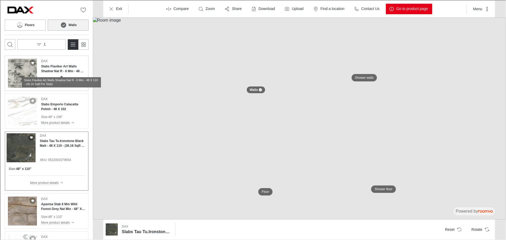
click at [50, 71] on h4 "Slabs Flaviker Art Walls Shadow Nat R - 6 Mm - 48 X 110 - (36.16 Sqft Per Slab)" at bounding box center [63, 68] width 44 height 9
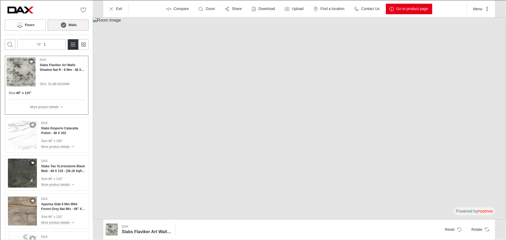
drag, startPoint x: 269, startPoint y: 134, endPoint x: 362, endPoint y: 134, distance: 92.8
click at [362, 134] on img at bounding box center [298, 118] width 413 height 202
click at [368, 75] on p "Shower walls" at bounding box center [363, 77] width 19 height 4
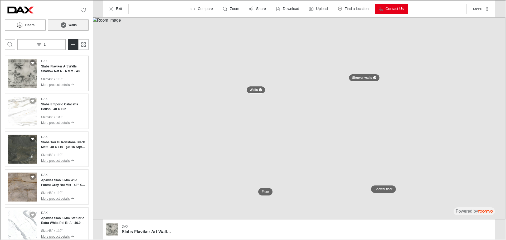
click at [56, 75] on div "DAX Slabs Flaviker Art Walls Shadow Nat R - 6 Mm - 48 X 110 - (36.16 Sqft Per S…" at bounding box center [63, 72] width 44 height 29
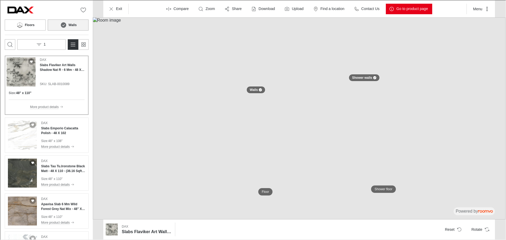
drag, startPoint x: 213, startPoint y: 108, endPoint x: 211, endPoint y: 111, distance: 3.9
click at [45, 208] on h4 "Apavisa Slab 6 Mm Wild Forest Grey Nat Mix - 48" X 110" - (36.66 Sqft)" at bounding box center [63, 205] width 44 height 9
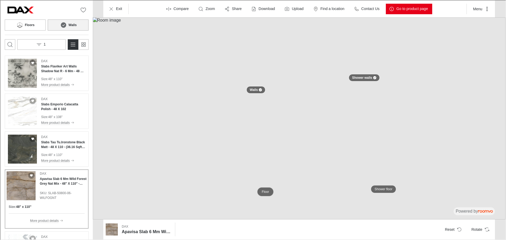
click at [267, 193] on p "Floor" at bounding box center [264, 191] width 7 height 4
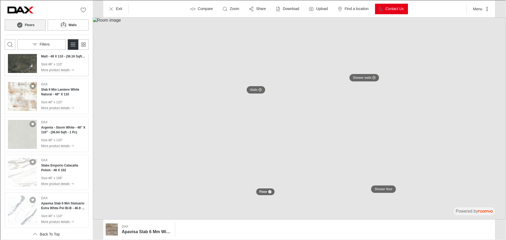
scroll to position [211, 0]
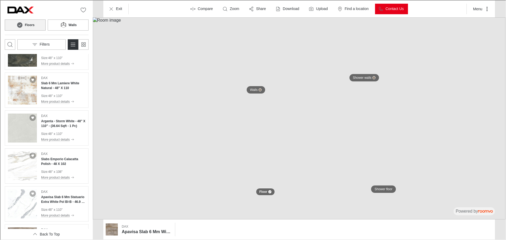
click at [52, 38] on div "0 Floors Walls Filters" at bounding box center [46, 26] width 92 height 53
click at [51, 42] on button "Filters" at bounding box center [41, 44] width 48 height 11
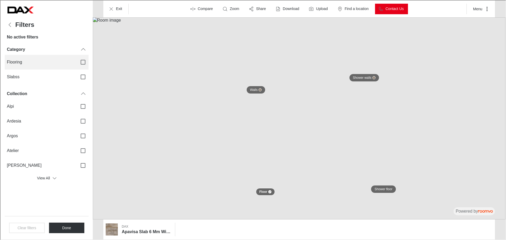
scroll to position [0, 0]
click at [45, 62] on span "Flooring" at bounding box center [39, 62] width 66 height 6
click at [77, 62] on input "Flooring" at bounding box center [82, 61] width 11 height 11
checkbox input "true"
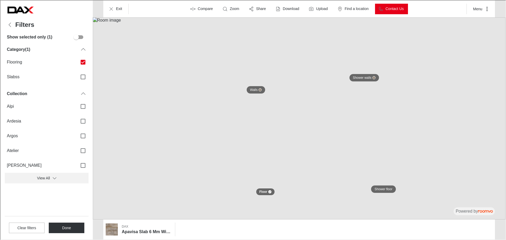
click at [48, 179] on button "View All" at bounding box center [46, 177] width 84 height 11
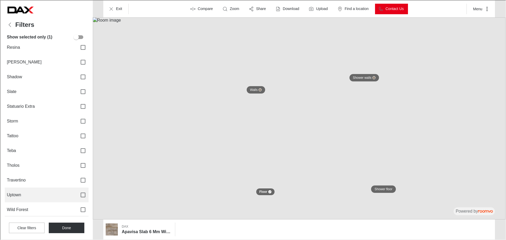
scroll to position [503, 0]
click at [17, 192] on span "Uptown" at bounding box center [39, 194] width 66 height 6
click at [77, 192] on input "Uptown" at bounding box center [82, 193] width 11 height 11
checkbox input "true"
click at [64, 228] on button "Done" at bounding box center [66, 227] width 36 height 11
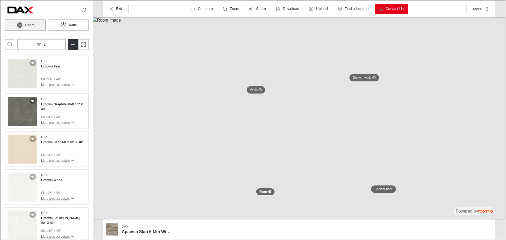
click at [60, 114] on p "40" x 40"" at bounding box center [54, 116] width 13 height 5
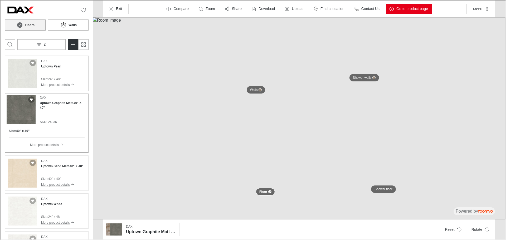
click at [63, 81] on div "Size : 24" x 48"" at bounding box center [57, 78] width 33 height 5
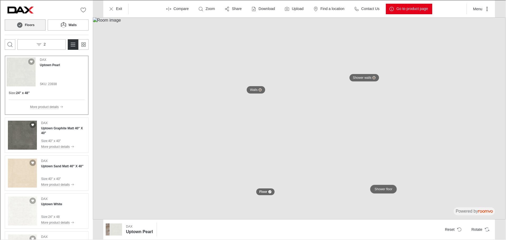
click at [387, 189] on p "Shower floor" at bounding box center [383, 189] width 18 height 4
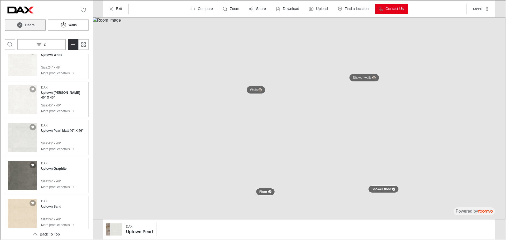
scroll to position [130, 0]
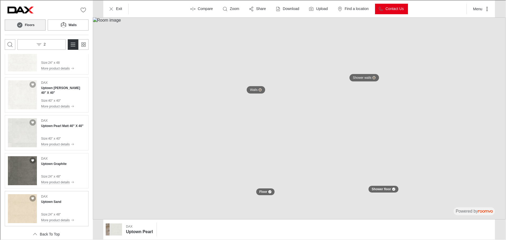
click at [45, 210] on div "DAX Uptown Sand Size : 24" x 48" More product details" at bounding box center [57, 208] width 33 height 29
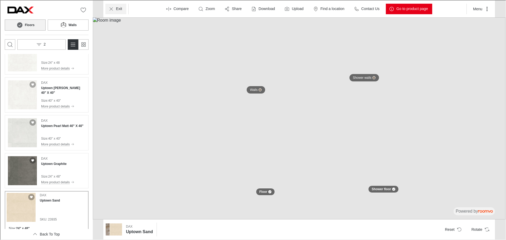
click at [108, 11] on button "Exit" at bounding box center [115, 8] width 21 height 11
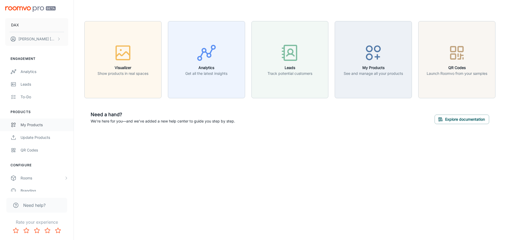
click at [37, 127] on div "My Products" at bounding box center [45, 125] width 48 height 6
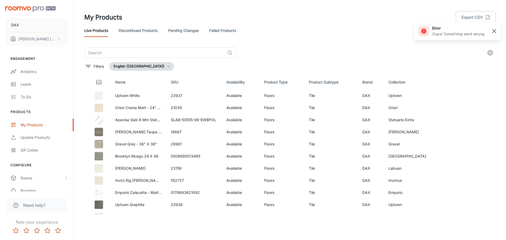
click at [496, 32] on rect "button" at bounding box center [494, 31] width 6 height 6
click at [230, 28] on link "Failed Products" at bounding box center [222, 30] width 27 height 13
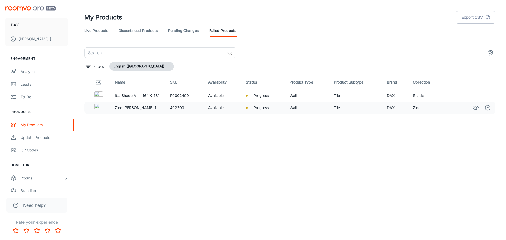
click at [149, 106] on p "Zinc [PERSON_NAME] 16 X 48" at bounding box center [138, 108] width 47 height 6
click at [35, 140] on div "Update Products" at bounding box center [45, 138] width 48 height 6
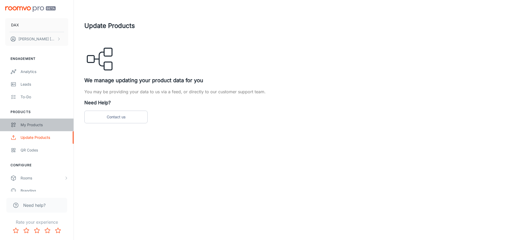
click at [41, 126] on div "My Products" at bounding box center [45, 125] width 48 height 6
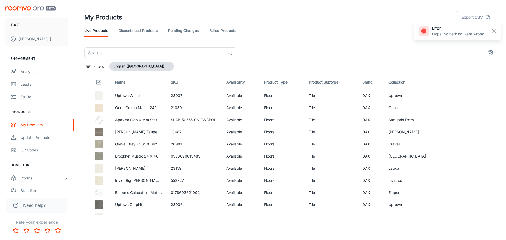
click at [148, 32] on link "Discontinued Products" at bounding box center [138, 30] width 39 height 13
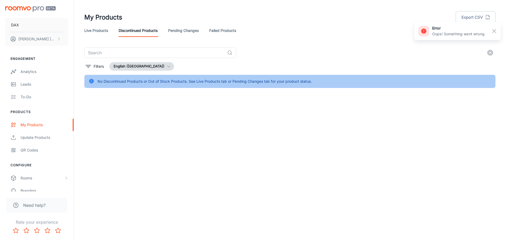
click at [99, 32] on link "Live Products" at bounding box center [96, 30] width 24 height 13
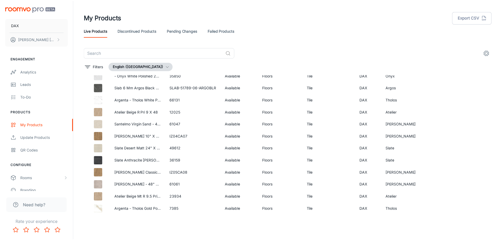
scroll to position [1028, 0]
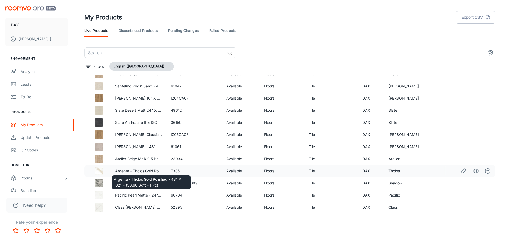
click at [143, 167] on td "Argenta - Tholos Gold Polished - 48" X 102" - (33.60 Sqft - 1 Pc)" at bounding box center [139, 171] width 56 height 12
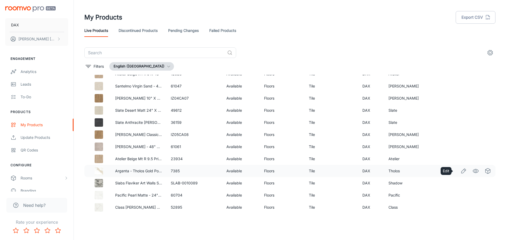
click at [460, 170] on icon "Edit" at bounding box center [463, 171] width 6 height 6
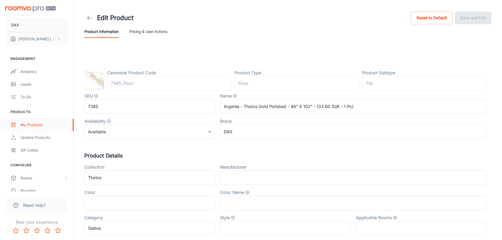
click at [35, 124] on div "My Products" at bounding box center [45, 125] width 48 height 6
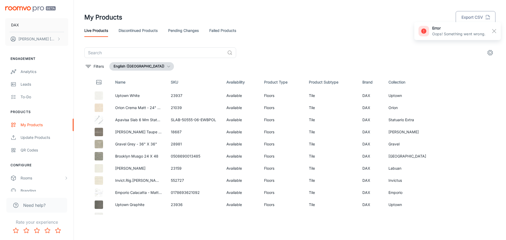
click at [484, 18] on button "Export CSV" at bounding box center [476, 17] width 40 height 13
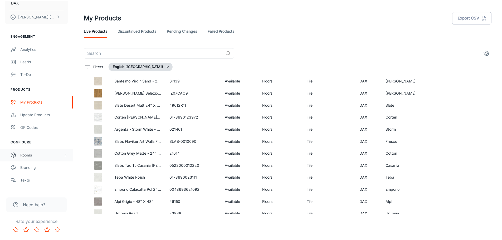
scroll to position [46, 0]
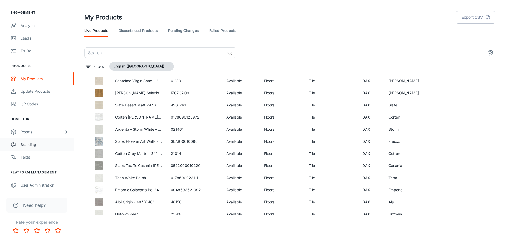
click at [41, 145] on div "Branding" at bounding box center [45, 145] width 48 height 6
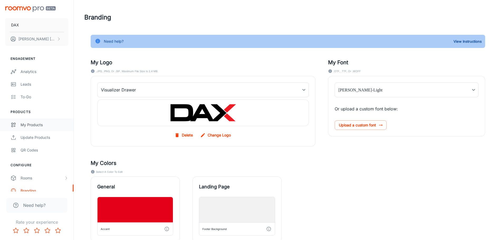
click at [33, 124] on div "My Products" at bounding box center [45, 125] width 48 height 6
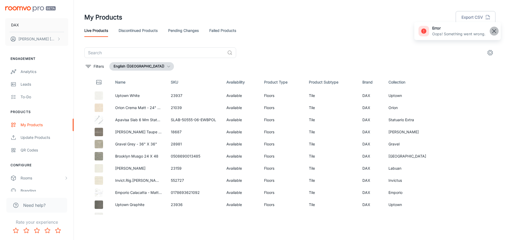
click at [493, 30] on line "button" at bounding box center [494, 31] width 4 height 4
click at [37, 141] on link "Update Products" at bounding box center [37, 137] width 74 height 13
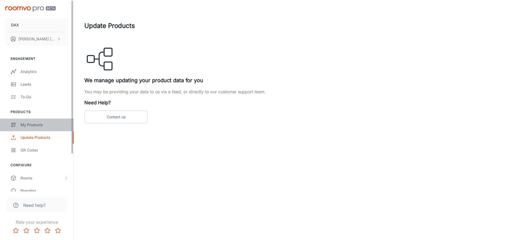
click at [36, 120] on link "My Products" at bounding box center [37, 125] width 74 height 13
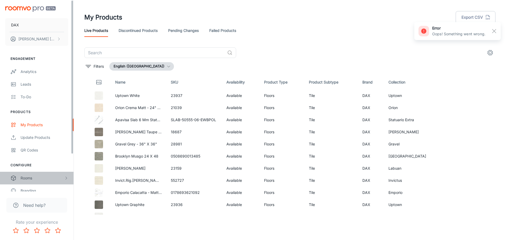
click at [31, 179] on div "Rooms" at bounding box center [42, 178] width 43 height 6
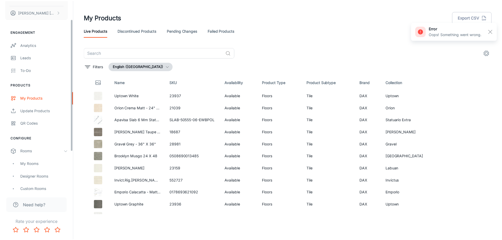
scroll to position [53, 0]
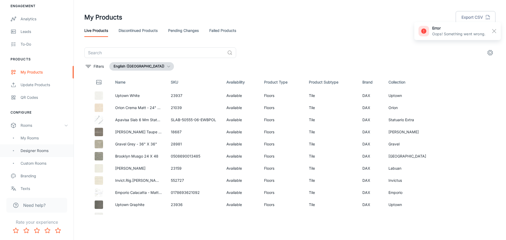
click at [34, 153] on div "Designer Rooms" at bounding box center [45, 151] width 48 height 6
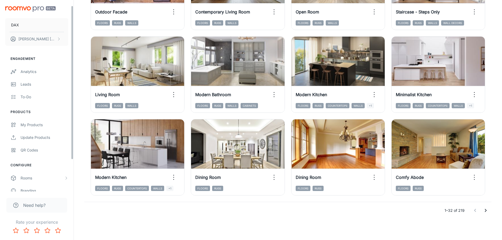
scroll to position [46, 0]
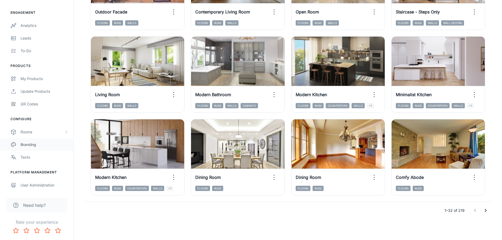
click at [27, 145] on div "Branding" at bounding box center [45, 145] width 48 height 6
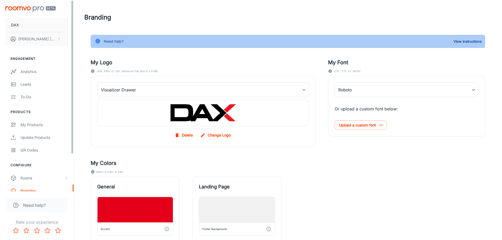
type input "[PERSON_NAME]-Light"
click at [36, 72] on div "Analytics" at bounding box center [45, 72] width 48 height 6
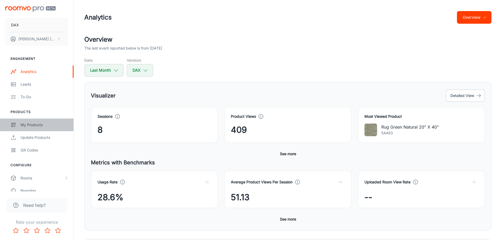
click at [30, 124] on div "My Products" at bounding box center [45, 125] width 48 height 6
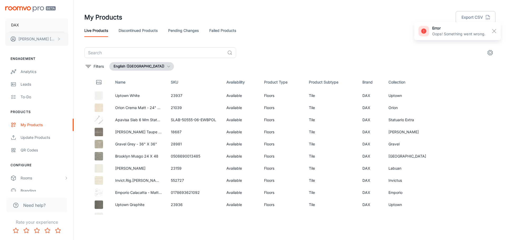
click at [25, 38] on p "[PERSON_NAME]" at bounding box center [36, 39] width 37 height 6
click at [25, 38] on div at bounding box center [253, 120] width 506 height 240
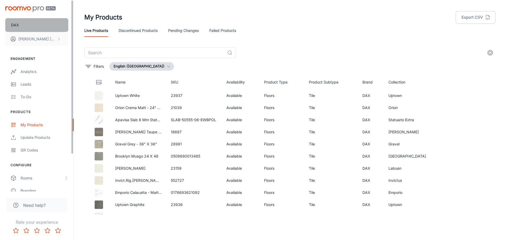
click at [15, 23] on p "DAX" at bounding box center [15, 25] width 8 height 6
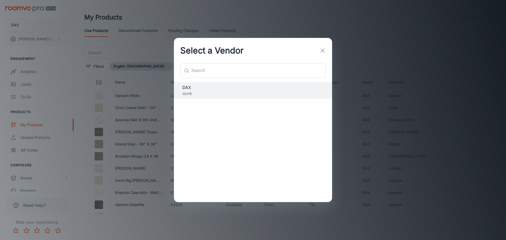
click at [17, 24] on div "Select a Vendor ​ ​ DAX daxib" at bounding box center [253, 120] width 506 height 240
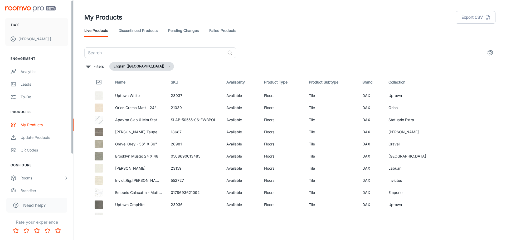
click at [107, 14] on h1 "My Products" at bounding box center [103, 17] width 38 height 9
click at [17, 22] on p "DAX" at bounding box center [15, 25] width 8 height 6
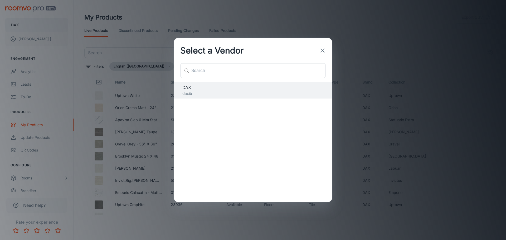
click at [17, 22] on div "Select a Vendor ​ ​ DAX daxib" at bounding box center [253, 120] width 506 height 240
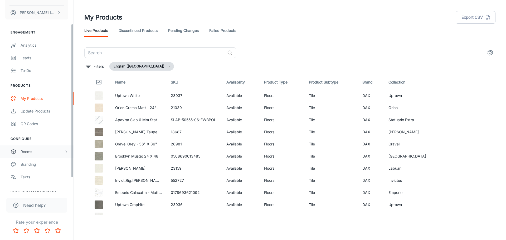
scroll to position [46, 0]
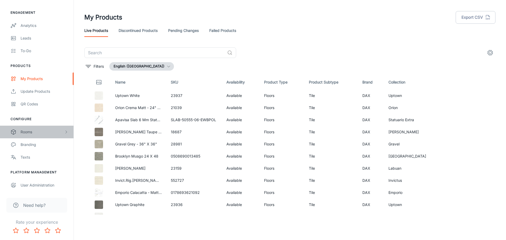
click at [31, 130] on div "Rooms" at bounding box center [42, 132] width 43 height 6
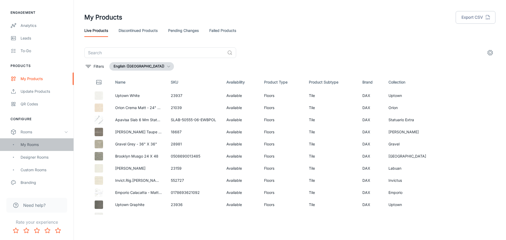
click at [30, 145] on div "My Rooms" at bounding box center [45, 145] width 48 height 6
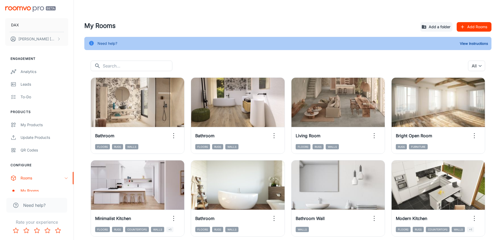
click at [48, 8] on img "scrollable content" at bounding box center [30, 9] width 50 height 6
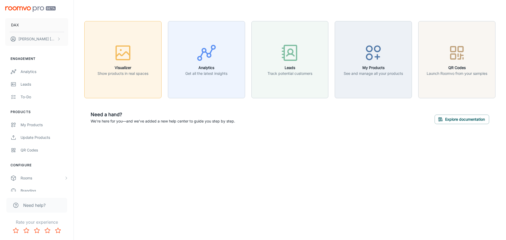
click at [113, 58] on icon "button" at bounding box center [123, 53] width 20 height 20
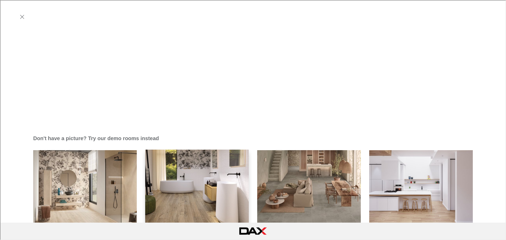
scroll to position [237, 0]
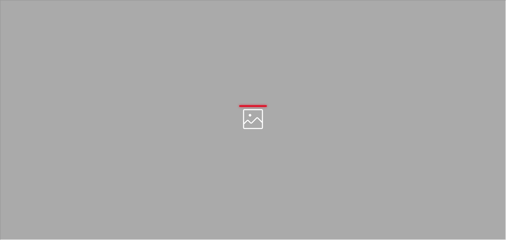
scroll to position [0, 0]
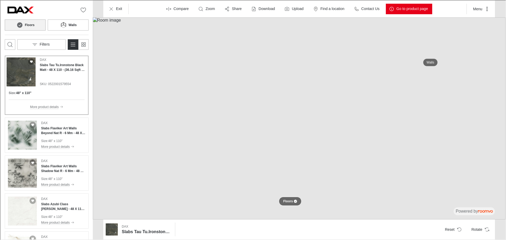
click at [292, 201] on div at bounding box center [294, 200] width 4 height 3
click at [291, 204] on button "Floors" at bounding box center [290, 200] width 22 height 9
click at [457, 231] on button "Reset" at bounding box center [452, 229] width 25 height 11
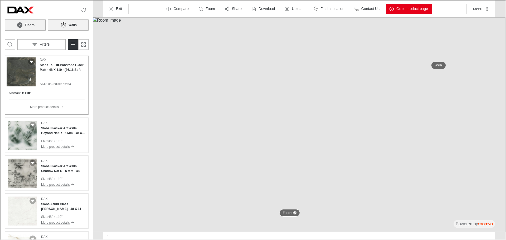
click at [79, 23] on button "Walls" at bounding box center [67, 24] width 41 height 11
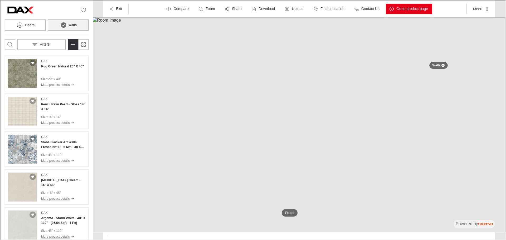
click at [293, 114] on img at bounding box center [298, 124] width 413 height 215
click at [57, 106] on h4 "Pencil Raku Pearl - Gloss 14" X 14"" at bounding box center [63, 105] width 44 height 9
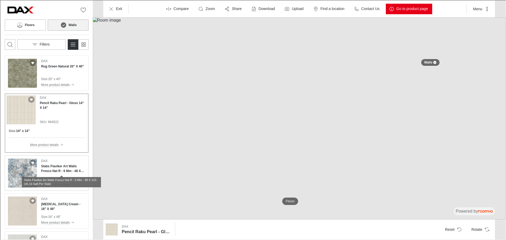
click at [59, 168] on h4 "Slabs Flaviker Art Walls Fresco Nat R - 6 Mm - 48 X 110 - (36.16 Sqft Per Slab)" at bounding box center [63, 167] width 44 height 9
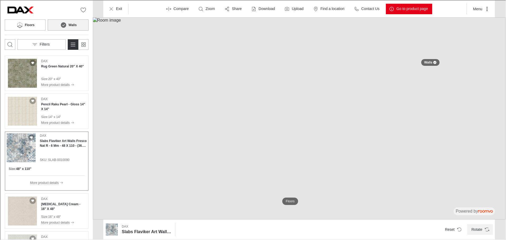
click at [484, 227] on icon "Rotate Surface" at bounding box center [486, 228] width 5 height 5
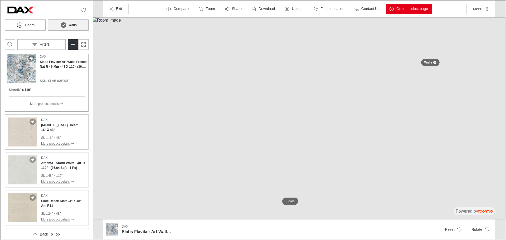
click at [58, 135] on p "16" x 48"" at bounding box center [54, 137] width 13 height 5
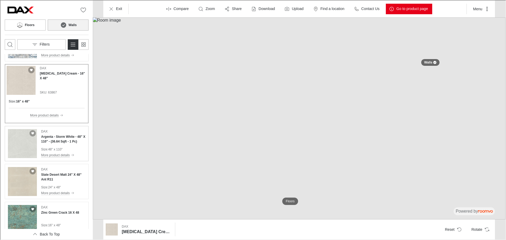
scroll to position [132, 0]
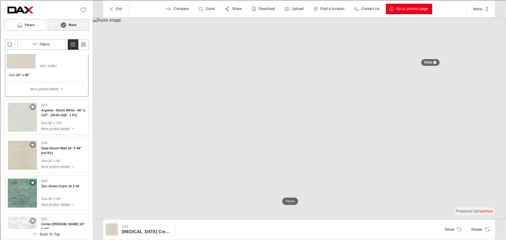
click at [63, 111] on h4 "Argenta - Storm White - 48" X 110" - (36.64 Sqft - 1 Pc)" at bounding box center [63, 112] width 44 height 9
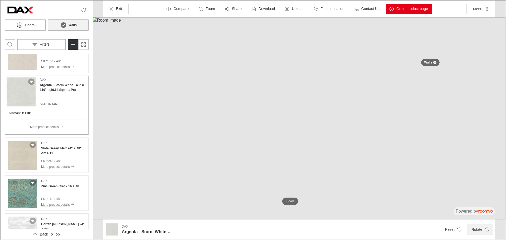
click at [482, 226] on button "Rotate" at bounding box center [480, 229] width 26 height 11
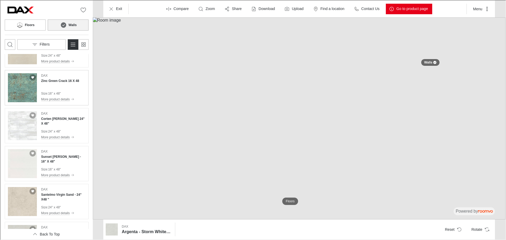
click at [50, 81] on h4 "Zinc Green Crack 16 X 48" at bounding box center [60, 80] width 38 height 5
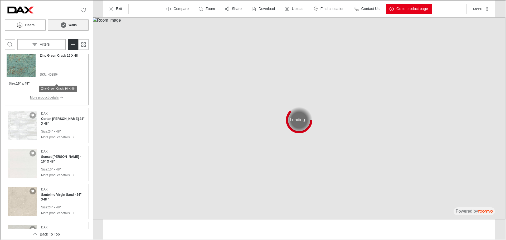
scroll to position [213, 0]
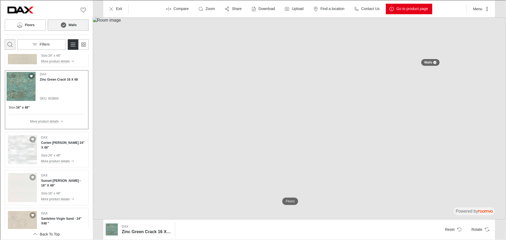
click at [9, 44] on icon "Open search box" at bounding box center [9, 44] width 6 height 6
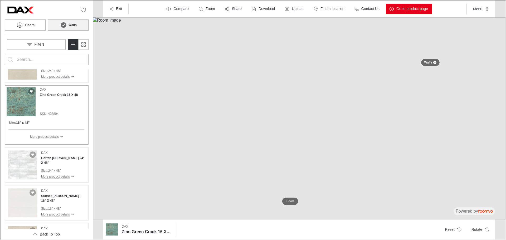
scroll to position [0, 0]
type input "zinc"
click at [4, 54] on button "Search for products" at bounding box center [9, 59] width 11 height 11
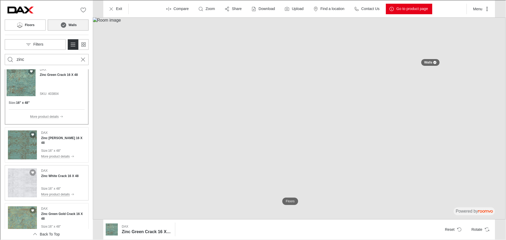
scroll to position [7, 0]
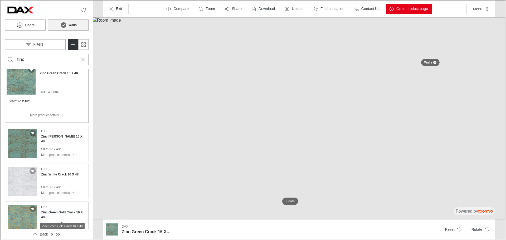
click at [53, 213] on h4 "Zinc Green Gold Crack 16 X 48" at bounding box center [63, 213] width 44 height 9
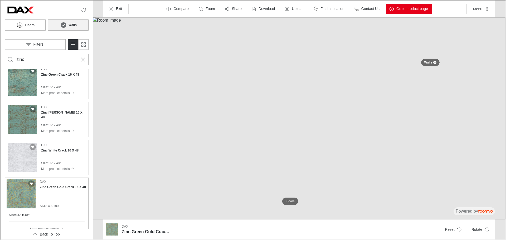
scroll to position [18, 0]
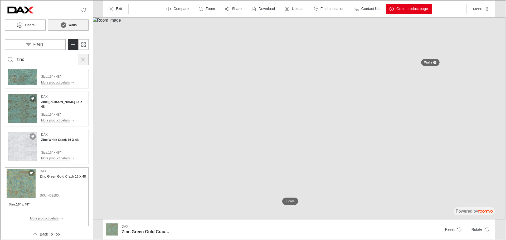
click at [84, 62] on icon "Cancel search" at bounding box center [82, 59] width 6 height 6
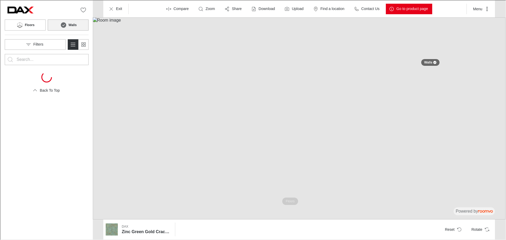
scroll to position [0, 0]
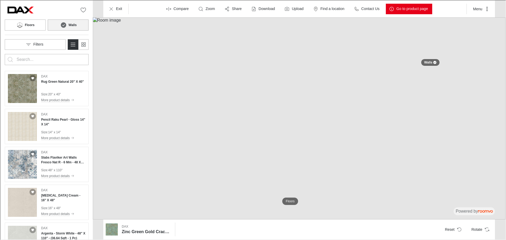
click at [51, 60] on input "Enter products to search for" at bounding box center [46, 59] width 60 height 8
type input "chann"
click at [4, 54] on button "Search for products" at bounding box center [9, 59] width 11 height 11
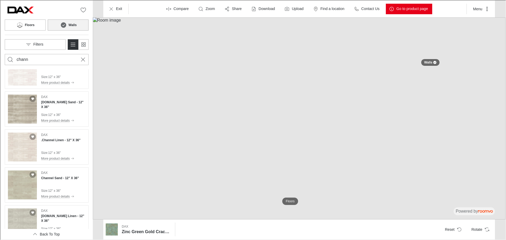
scroll to position [18, 0]
click at [62, 101] on h4 "[DOMAIN_NAME] Sand - 12" X 36"" at bounding box center [63, 102] width 44 height 9
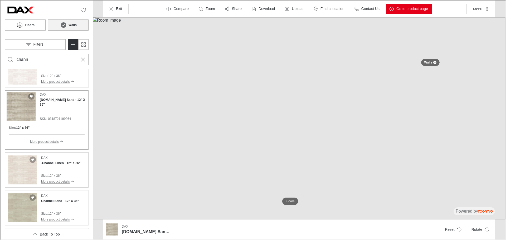
scroll to position [124, 0]
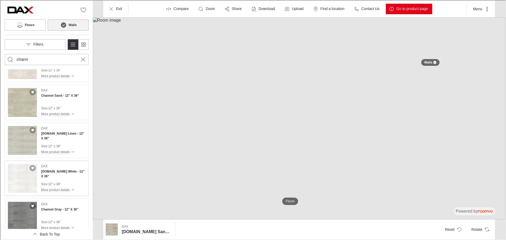
click at [55, 179] on div "DAX [DOMAIN_NAME] White - 12" X 36" Size : 12" x 36" More product details" at bounding box center [63, 177] width 44 height 29
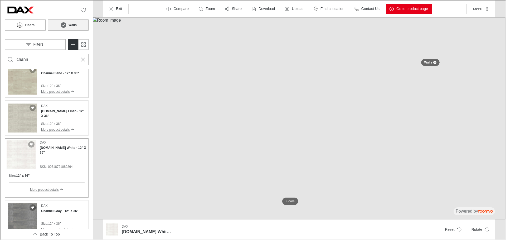
scroll to position [131, 0]
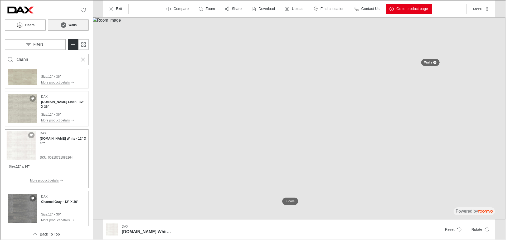
click at [54, 198] on div "DAX Channel Gray - 12" X 36"" at bounding box center [59, 199] width 37 height 10
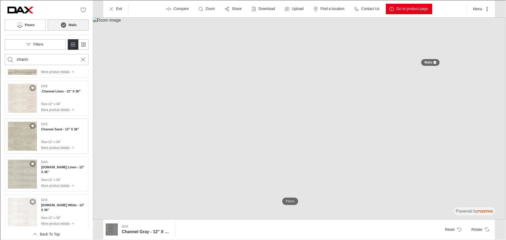
scroll to position [79, 0]
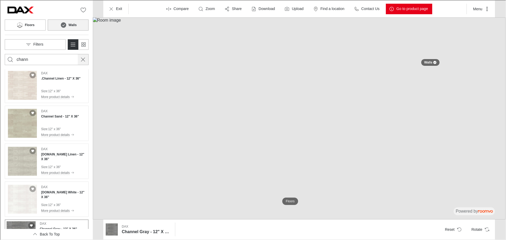
click at [80, 59] on icon "Cancel search" at bounding box center [82, 59] width 6 height 6
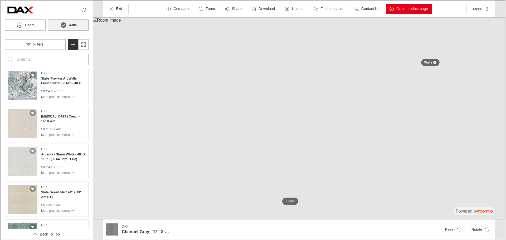
scroll to position [0, 0]
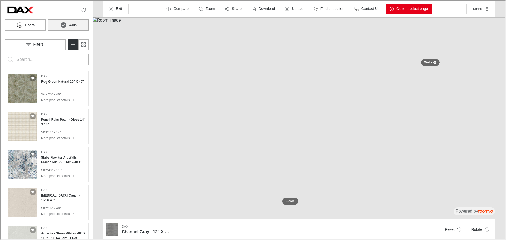
click at [62, 60] on input "Enter products to search for" at bounding box center [46, 59] width 60 height 8
type input "[GEOGRAPHIC_DATA]"
click at [4, 54] on button "Search for products" at bounding box center [9, 59] width 11 height 11
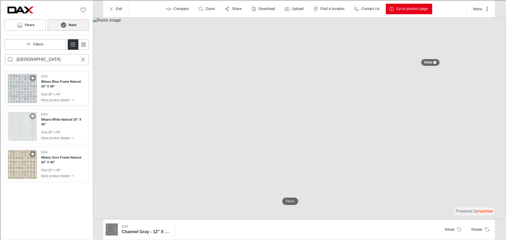
click at [57, 85] on h4 "Milano Blue Frame Natural 20" X 40"" at bounding box center [63, 83] width 44 height 9
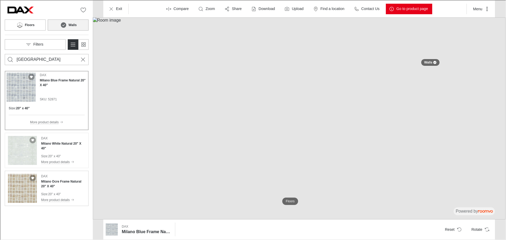
click at [63, 191] on div "[PERSON_NAME] Ocre Frame Natural 20" X 40" Size : 20" x 40" More product details" at bounding box center [63, 187] width 44 height 29
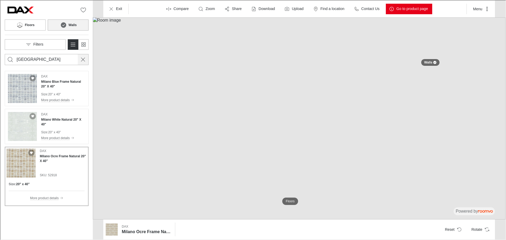
click at [82, 59] on icon "Cancel search" at bounding box center [82, 59] width 6 height 6
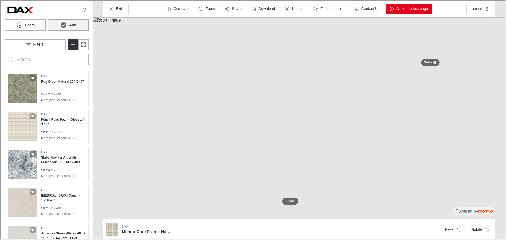
click at [63, 60] on input "Enter products to search for" at bounding box center [46, 59] width 60 height 8
type input "sonora"
click at [4, 54] on button "Search for products" at bounding box center [9, 59] width 11 height 11
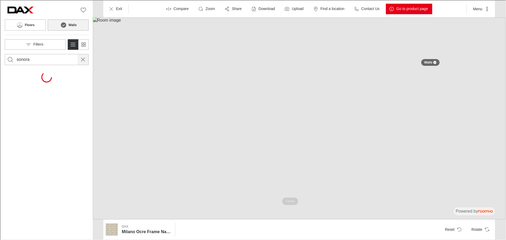
click at [83, 57] on icon "Cancel search" at bounding box center [82, 59] width 6 height 6
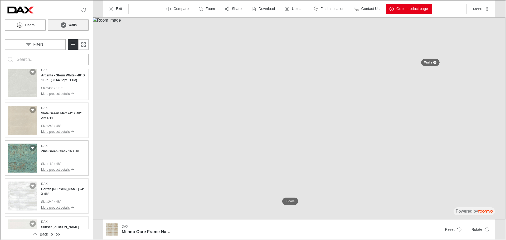
scroll to position [26, 0]
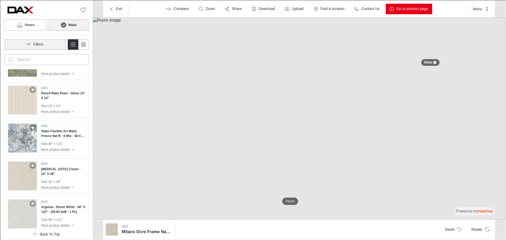
click at [65, 47] on button "Filters" at bounding box center [34, 44] width 61 height 11
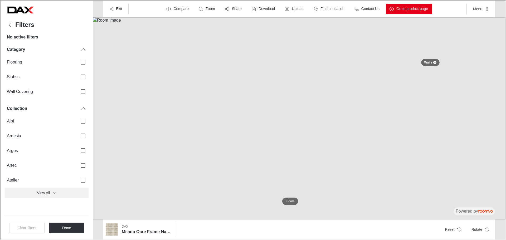
click at [46, 190] on button "View All" at bounding box center [46, 192] width 84 height 11
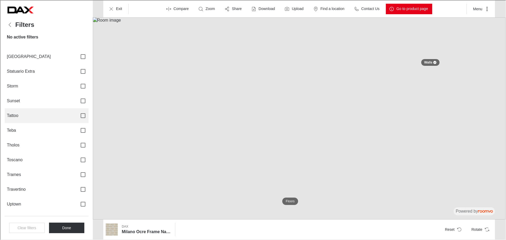
scroll to position [790, 0]
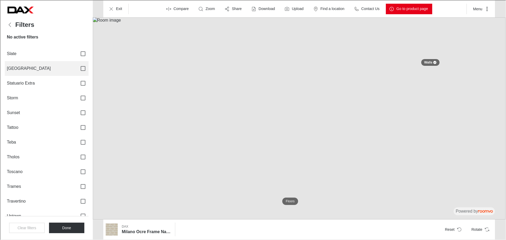
click at [80, 68] on input "[GEOGRAPHIC_DATA]" at bounding box center [82, 67] width 11 height 11
checkbox input "true"
click at [73, 228] on button "Done" at bounding box center [66, 227] width 36 height 11
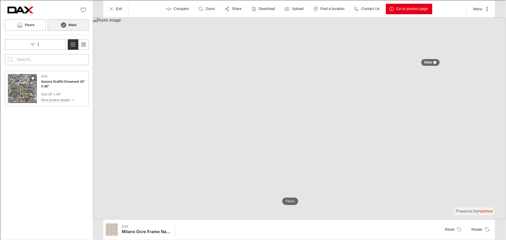
click at [53, 88] on div "DAX Sonora Graffiti Ornament 18" X 48" Size : 18" x 48" More product details" at bounding box center [63, 88] width 44 height 29
